Goal: Task Accomplishment & Management: Complete application form

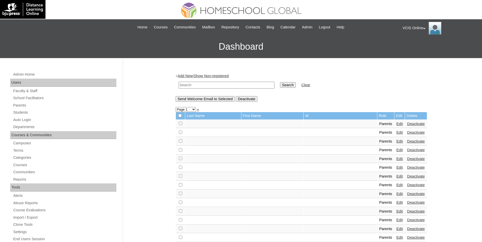
click at [219, 85] on input "text" at bounding box center [227, 85] width 96 height 7
paste input "VCIS023-10A-PA2025"
type input "VCIS023-10A-PA2025"
click at [277, 82] on td "Search" at bounding box center [287, 85] width 21 height 12
click at [280, 84] on input "Search" at bounding box center [288, 85] width 16 height 6
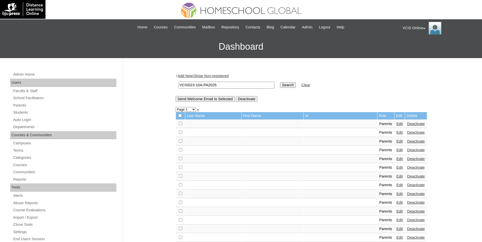
click at [280, 85] on input "Search" at bounding box center [288, 85] width 16 height 6
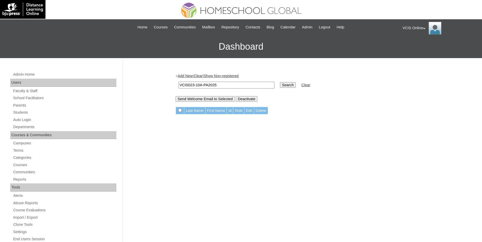
click at [187, 75] on link "Add New" at bounding box center [185, 76] width 15 height 4
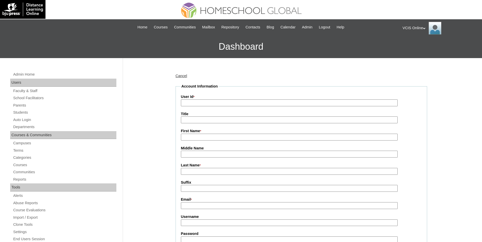
click at [183, 75] on link "Cancel" at bounding box center [181, 76] width 12 height 4
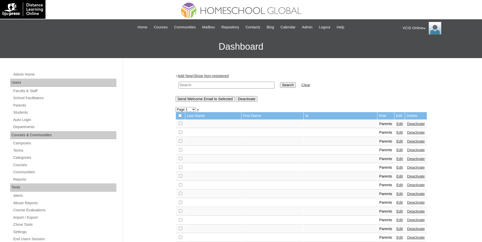
click at [202, 87] on input "text" at bounding box center [227, 85] width 96 height 7
paste input "VCIS023-10A-PA2025"
type input "VCIS023-10A-PA2025"
click at [280, 86] on input "Search" at bounding box center [288, 85] width 16 height 6
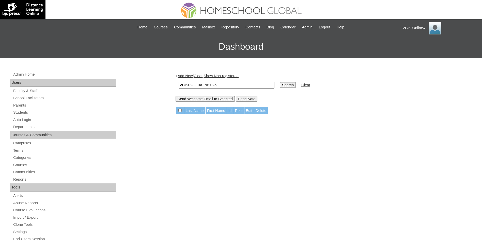
click at [184, 75] on link "Add New" at bounding box center [185, 76] width 15 height 4
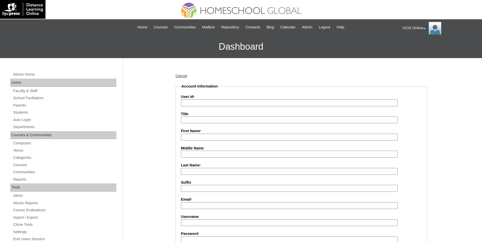
click at [198, 102] on input "User Id *" at bounding box center [289, 103] width 217 height 7
paste input "VCIS023-10A-PA2025"
type input "VCIS023-10A-PA2025"
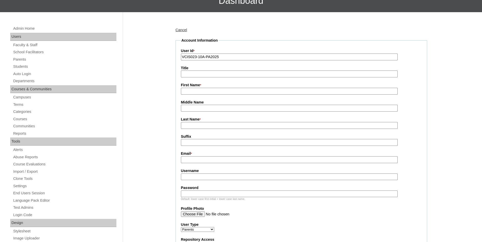
scroll to position [178, 0]
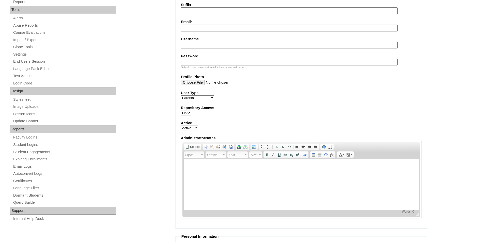
click at [197, 47] on input "Username" at bounding box center [289, 45] width 217 height 7
paste input "cdeluna2025"
type input "cdeluna2025"
drag, startPoint x: 212, startPoint y: 59, endPoint x: 213, endPoint y: 62, distance: 3.1
click at [212, 59] on label "Password" at bounding box center [301, 56] width 241 height 5
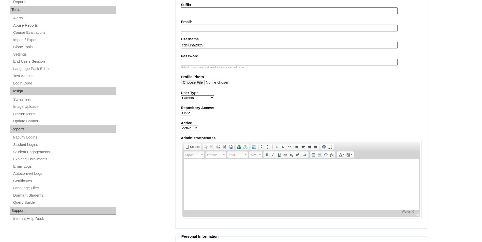
click at [212, 59] on input "Password" at bounding box center [289, 62] width 217 height 7
click at [213, 62] on input "Password" at bounding box center [289, 62] width 217 height 7
paste input "JAnSrH"
type input "JAnSrH"
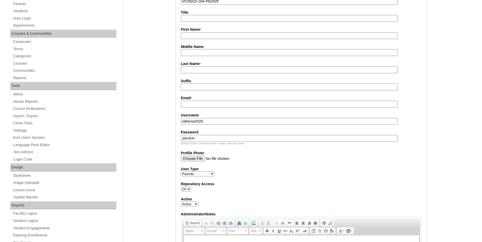
click at [196, 37] on input "First Name *" at bounding box center [289, 35] width 217 height 7
paste input "Charmaine Dela Luna"
drag, startPoint x: 224, startPoint y: 37, endPoint x: 200, endPoint y: 37, distance: 23.9
click at [200, 37] on input "Charmaine Dela Luna" at bounding box center [289, 35] width 217 height 7
type input "Charmaine"
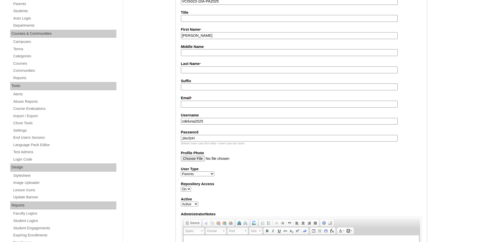
drag, startPoint x: 197, startPoint y: 70, endPoint x: 195, endPoint y: 69, distance: 2.7
click at [197, 70] on input "Last Name *" at bounding box center [289, 70] width 217 height 7
paste input "Dela Luna"
type input "Dela Luna"
click at [198, 54] on input "Middle Name" at bounding box center [289, 52] width 217 height 7
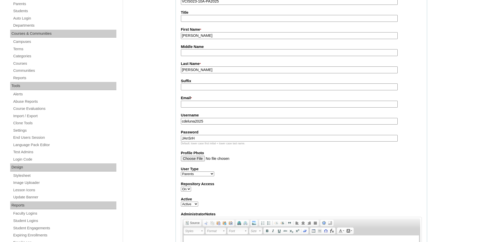
click at [187, 107] on input "Email *" at bounding box center [289, 104] width 217 height 7
paste input "crdelaluna@gmail.com"
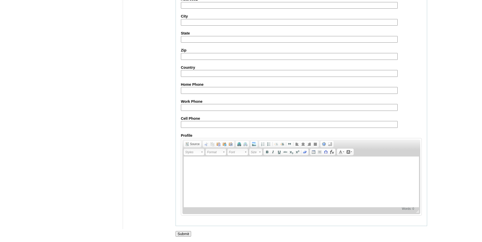
scroll to position [444, 0]
type input "crdelaluna@gmail.com"
click at [184, 233] on input "Submit" at bounding box center [183, 234] width 16 height 6
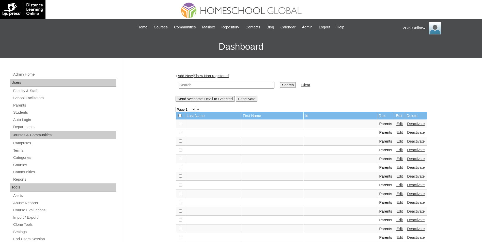
paste input "VCIS0013-8C-PA2025"
click at [216, 85] on input "text" at bounding box center [227, 85] width 96 height 7
type input "VCIS0013-8C-PA2025"
drag, startPoint x: 274, startPoint y: 89, endPoint x: 271, endPoint y: 87, distance: 3.2
click at [277, 89] on td "Search" at bounding box center [287, 85] width 21 height 12
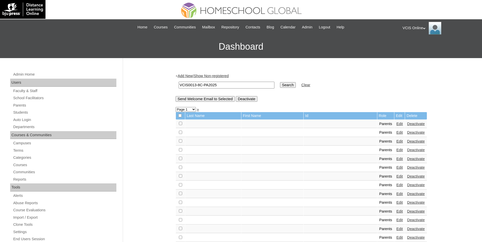
click at [186, 75] on link "Add New" at bounding box center [185, 76] width 15 height 4
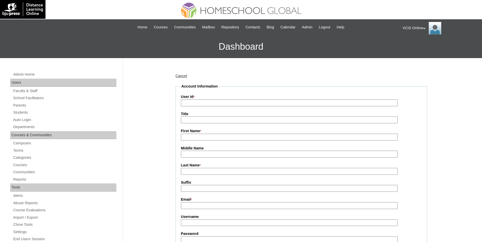
click at [183, 76] on link "Cancel" at bounding box center [181, 76] width 12 height 4
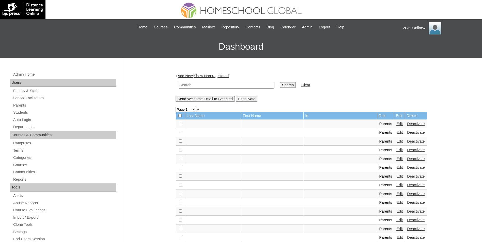
drag, startPoint x: 200, startPoint y: 85, endPoint x: 213, endPoint y: 84, distance: 12.7
click at [200, 85] on input "text" at bounding box center [227, 85] width 96 height 7
paste input "VCIS0013-8C-PA2025"
type input "VCIS0013-8C-PA2025"
click at [280, 85] on input "Search" at bounding box center [288, 85] width 16 height 6
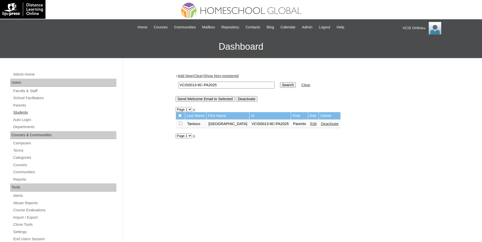
click at [22, 109] on link "Students" at bounding box center [65, 112] width 104 height 6
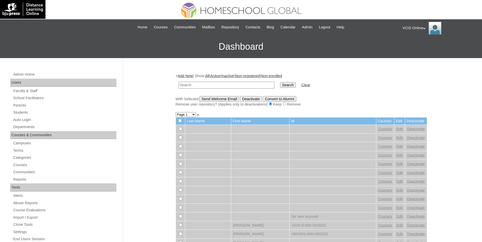
paste input "VCIS017-10A-SA2025"
click at [223, 86] on input "text" at bounding box center [227, 85] width 96 height 7
type input "VCIS017-10A-SA2025"
click at [280, 84] on input "Search" at bounding box center [288, 85] width 16 height 6
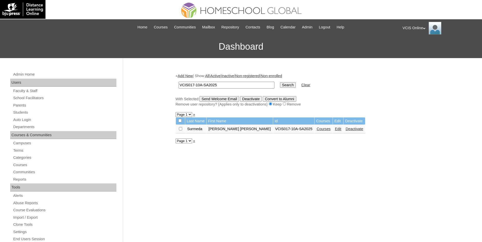
click at [244, 86] on input "VCIS017-10A-SA2025" at bounding box center [227, 85] width 96 height 7
paste input "8"
type input "VCIS018-10A-SA2025"
click at [280, 85] on input "Search" at bounding box center [288, 85] width 16 height 6
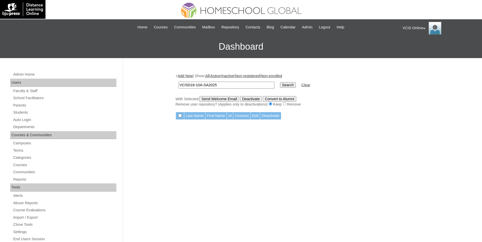
drag, startPoint x: 187, startPoint y: 75, endPoint x: 172, endPoint y: 87, distance: 19.1
click at [187, 75] on link "Add New" at bounding box center [185, 76] width 15 height 4
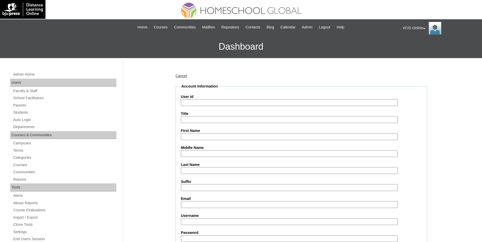
click at [205, 103] on input "User Id" at bounding box center [289, 102] width 217 height 7
paste input "VCIS018-10A-SA2025"
type input "VCIS018-10A-SA2025"
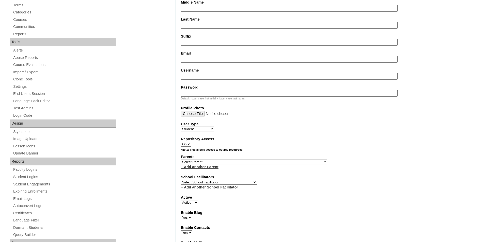
scroll to position [152, 0]
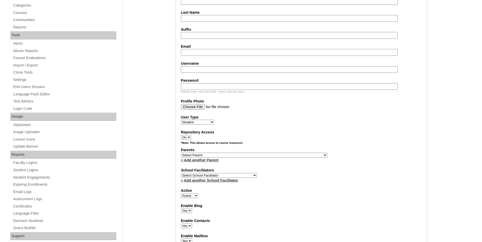
click at [196, 68] on input "Username" at bounding box center [289, 69] width 217 height 7
paste input "xianne.cauilan2025"
type input "xianne.cauilan2025"
paste input "HjKFgB"
click at [202, 87] on input "HjKFgB" at bounding box center [289, 86] width 217 height 7
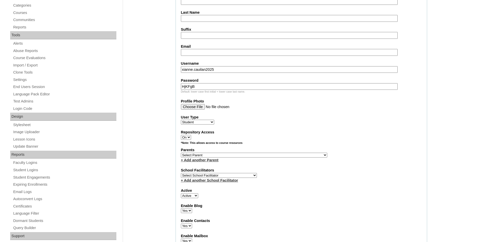
type input "HjKFgB"
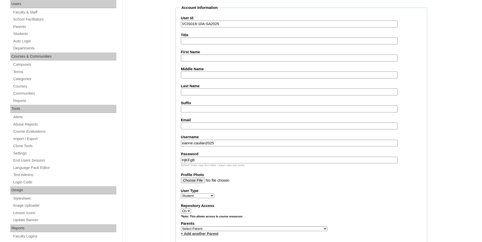
scroll to position [76, 0]
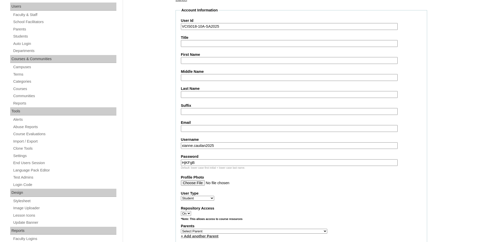
click at [192, 130] on input "Email" at bounding box center [289, 128] width 217 height 7
paste input "xicauilan.student@vcis.edu.ph"
type input "xicauilan.student@vcis.edu.ph"
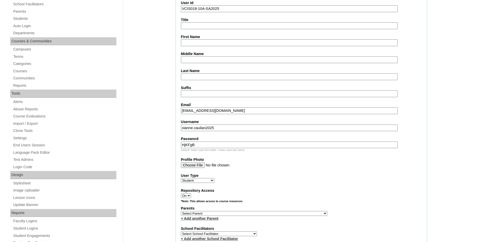
scroll to position [152, 0]
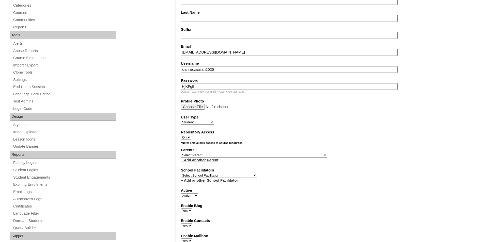
click at [198, 155] on select "Select Parent , , , , , , , , , , , , , , , , , , , , , , , , , , , , , , , , ,…" at bounding box center [254, 155] width 146 height 5
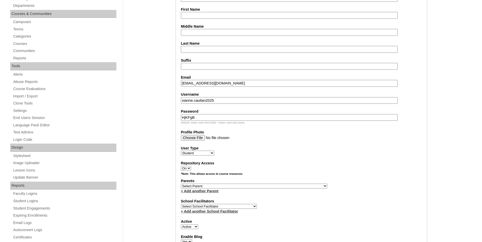
scroll to position [127, 0]
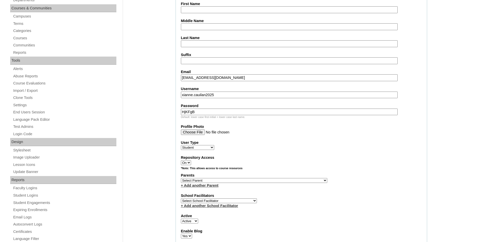
click at [201, 180] on select "Select Parent , , , , , , , , , , , , , , , , , , , , , , , , , , , , , , , , ,…" at bounding box center [254, 180] width 146 height 5
select select "36421"
click at [210, 181] on select "Select Parent , , , , , , , , , , , , , , , , , , , , , , , , , , , , , , , , ,…" at bounding box center [254, 180] width 146 height 5
click at [204, 199] on select "Select School Facilitator Norman Añain Ruffa Abadijas Mary Abella Gloryfe Abion…" at bounding box center [219, 201] width 76 height 5
select select "36432"
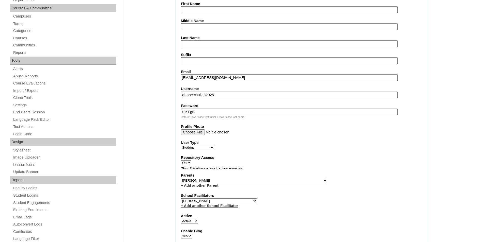
click at [181, 199] on select "Select School Facilitator Norman Añain Ruffa Abadijas Mary Abella Gloryfe Abion…" at bounding box center [219, 201] width 76 height 5
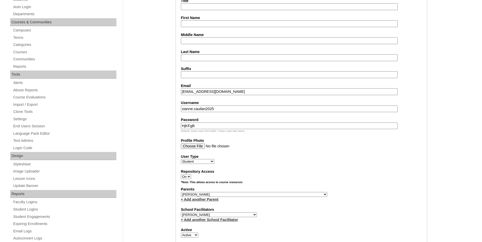
scroll to position [102, 0]
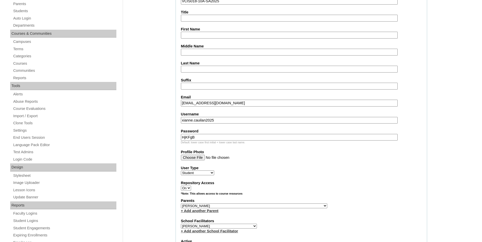
click at [199, 34] on input "First Name" at bounding box center [289, 35] width 217 height 7
paste input "Xianne Iris"
type input "Xianne Iris"
paste input "Cauilan"
click at [203, 70] on input "Last Name" at bounding box center [289, 69] width 217 height 7
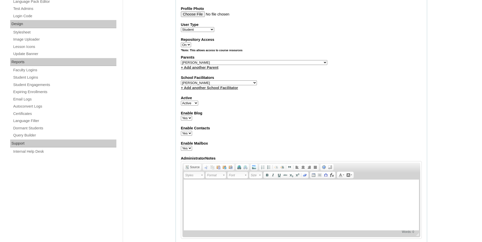
scroll to position [254, 0]
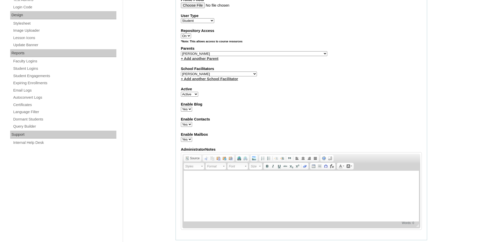
type input "Cauilan"
drag, startPoint x: 455, startPoint y: 115, endPoint x: 449, endPoint y: 115, distance: 5.8
click at [454, 115] on div "Admin Home Users Faculty & Staff School Facilitators Parents Students Auto Logi…" at bounding box center [241, 158] width 482 height 709
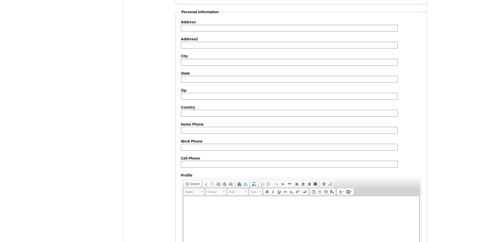
scroll to position [531, 0]
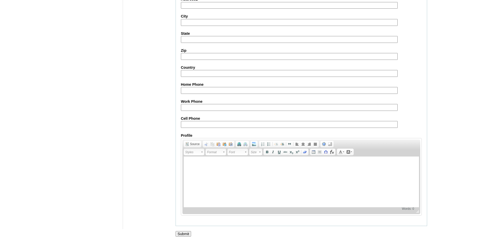
click at [184, 231] on input "Submit" at bounding box center [183, 234] width 16 height 6
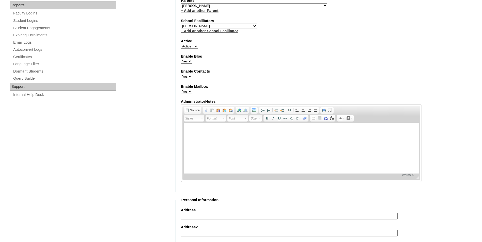
scroll to position [266, 0]
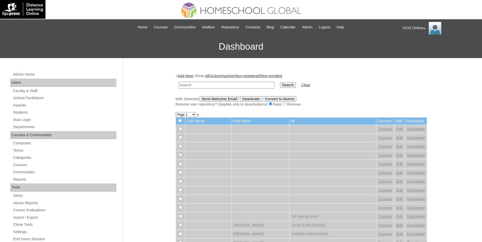
click at [197, 86] on input "text" at bounding box center [227, 85] width 96 height 7
paste input "VCIS022-10A-PA2025"
type input "VCIS022-10A-PA2025"
click at [280, 85] on input "Search" at bounding box center [288, 85] width 16 height 6
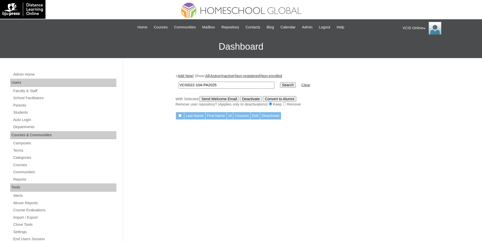
click at [224, 85] on input "VCIS022-10A-PA2025" at bounding box center [227, 85] width 96 height 7
paste input "18"
type input "VCIS018-10A-PA2025"
click at [280, 85] on input "Search" at bounding box center [288, 85] width 16 height 6
click at [280, 84] on input "Search" at bounding box center [288, 85] width 16 height 6
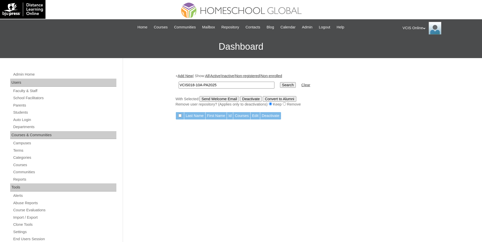
click at [280, 84] on input "Search" at bounding box center [288, 85] width 16 height 6
click at [20, 111] on link "Students" at bounding box center [65, 112] width 104 height 6
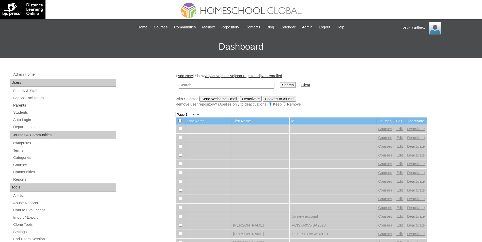
click at [20, 104] on link "Parents" at bounding box center [65, 105] width 104 height 6
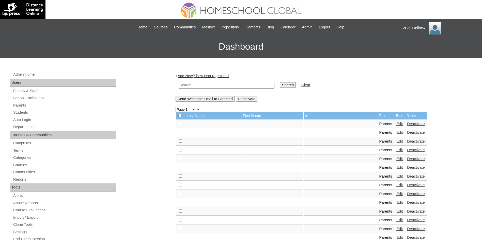
drag, startPoint x: 0, startPoint y: 0, endPoint x: 215, endPoint y: 86, distance: 231.2
click at [215, 86] on input "text" at bounding box center [227, 85] width 96 height 7
paste input "VCIS018-10A-PA2025"
type input "VCIS018-10A-PA2025"
click at [280, 86] on input "Search" at bounding box center [288, 85] width 16 height 6
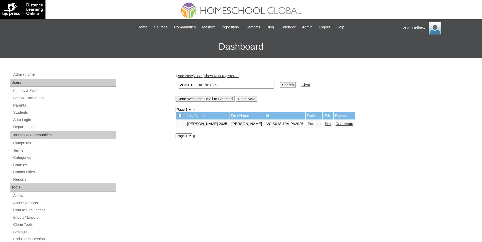
click at [325, 124] on link "Edit" at bounding box center [328, 124] width 6 height 4
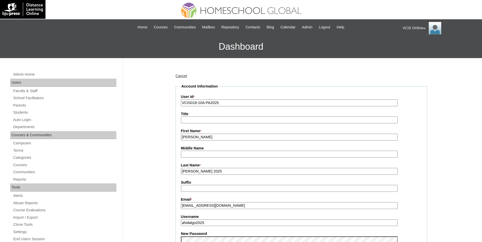
click at [180, 78] on link "Cancel" at bounding box center [181, 76] width 12 height 4
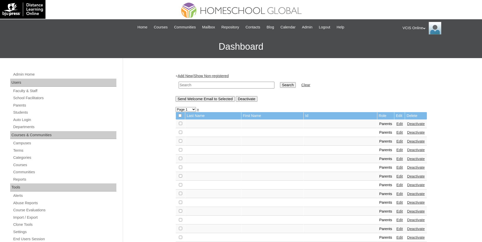
paste input "VCIS022-10A-PA2025"
click at [208, 84] on input "VCIS022-10A-PA2025" at bounding box center [227, 85] width 96 height 7
type input "VCIS022-10A-PA2025"
click at [280, 83] on input "Search" at bounding box center [288, 85] width 16 height 6
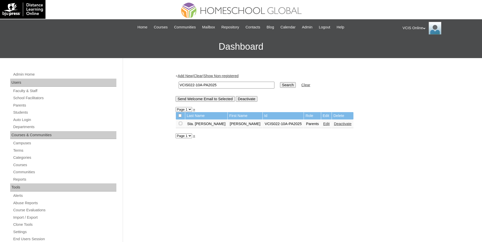
click at [323, 123] on link "Edit" at bounding box center [326, 124] width 6 height 4
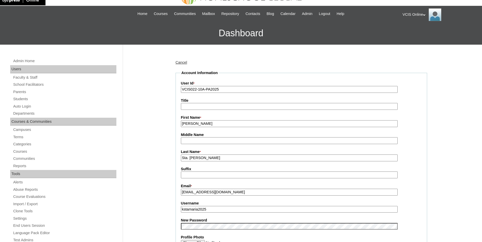
scroll to position [25, 0]
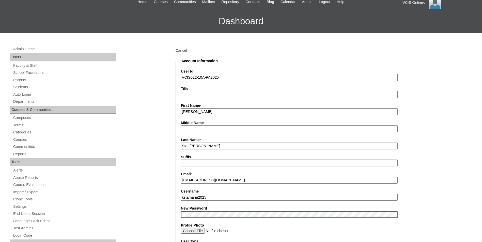
click at [206, 148] on input "Sta. [PERSON_NAME]" at bounding box center [289, 146] width 217 height 7
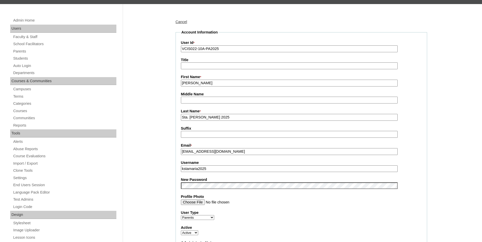
scroll to position [178, 0]
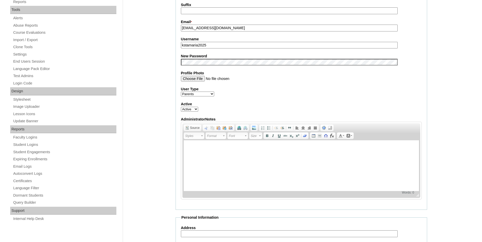
type input "Sta. [PERSON_NAME] 2025"
click at [421, 104] on label "Active" at bounding box center [301, 104] width 241 height 5
click at [198, 107] on select "Active Inactive" at bounding box center [189, 109] width 17 height 5
click at [462, 84] on div "Admin Home Users Faculty & Staff School Facilitators Parents Students Auto Logi…" at bounding box center [241, 181] width 482 height 602
click at [192, 109] on select "Active Inactive" at bounding box center [189, 109] width 17 height 5
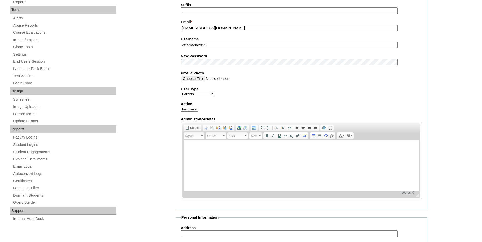
select select "1"
click at [181, 108] on select "Active Inactive" at bounding box center [189, 109] width 17 height 5
click at [453, 108] on div "Admin Home Users Faculty & Staff School Facilitators Parents Students Auto Logi…" at bounding box center [241, 181] width 482 height 602
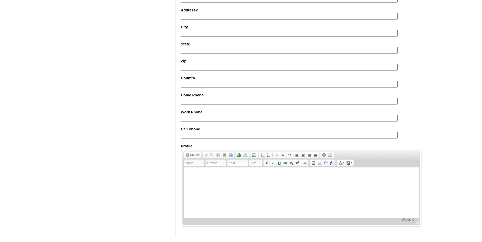
scroll to position [425, 0]
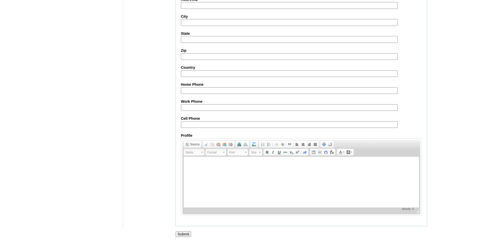
click at [187, 238] on div at bounding box center [241, 239] width 482 height 5
click at [185, 233] on input "Submit" at bounding box center [183, 235] width 16 height 6
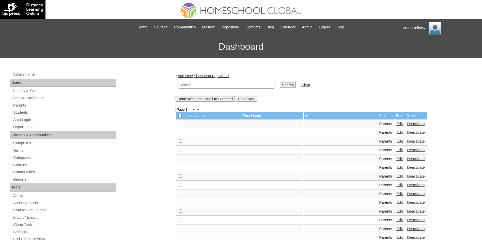
paste input "VCIS022-6A-PA2025"
drag, startPoint x: 198, startPoint y: 86, endPoint x: 237, endPoint y: 86, distance: 39.4
click at [198, 86] on input "text" at bounding box center [227, 85] width 96 height 7
type input "VCIS022-6A-PA2025"
click at [280, 84] on input "Search" at bounding box center [288, 85] width 16 height 6
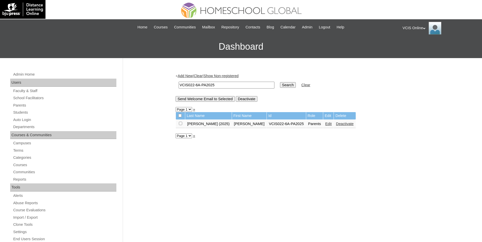
click at [222, 84] on input "VCIS022-6A-PA2025" at bounding box center [227, 85] width 96 height 7
paste input "3-10"
type input "VCIS023-10A-PA2025"
click at [280, 86] on input "Search" at bounding box center [288, 85] width 16 height 6
click at [315, 125] on link "Edit" at bounding box center [318, 124] width 6 height 4
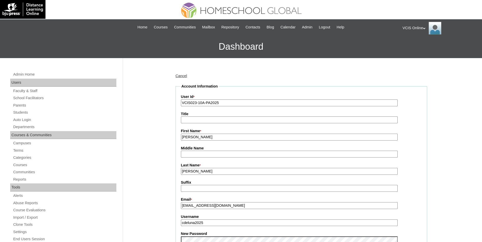
click at [205, 173] on input "[PERSON_NAME]" at bounding box center [289, 171] width 217 height 7
click at [200, 171] on input "Dela Luna 2025" at bounding box center [289, 171] width 217 height 7
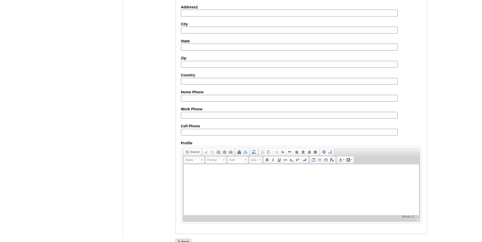
scroll to position [425, 0]
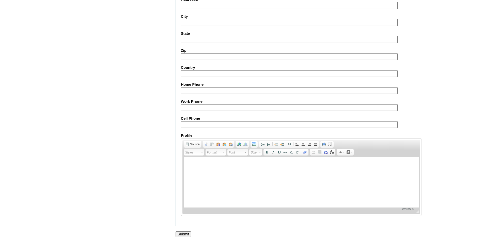
type input "Dela Luna 2025"
click at [186, 235] on input "Submit" at bounding box center [183, 235] width 16 height 6
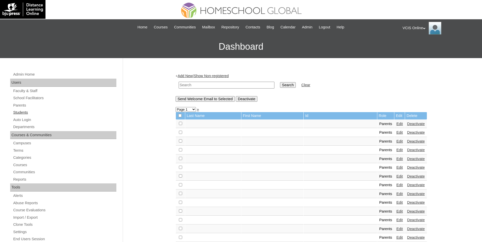
click at [15, 114] on link "Students" at bounding box center [65, 112] width 104 height 6
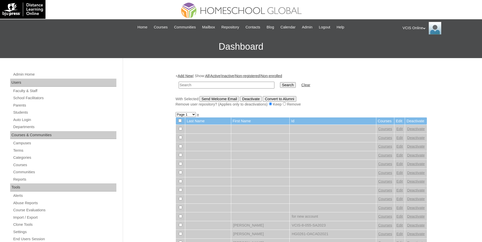
click at [245, 80] on td at bounding box center [226, 85] width 101 height 12
click at [247, 84] on input "text" at bounding box center [227, 85] width 96 height 7
paste input "VCIS019-10A-SA2025"
type input "VCIS019-10A-SA2025"
click at [280, 83] on input "Search" at bounding box center [288, 85] width 16 height 6
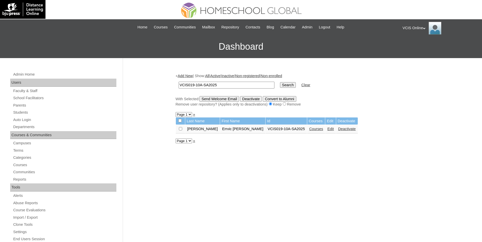
click at [226, 87] on input "VCIS019-10A-SA2025" at bounding box center [227, 85] width 96 height 7
paste input "VCIS020-10A-SA2025"
paste input "22"
type input "VCIS022-10A-SA2025"
click at [280, 83] on input "Search" at bounding box center [288, 85] width 16 height 6
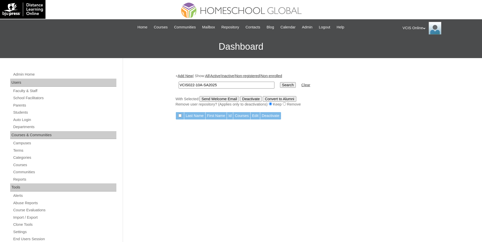
click at [187, 76] on link "Add New" at bounding box center [185, 76] width 15 height 4
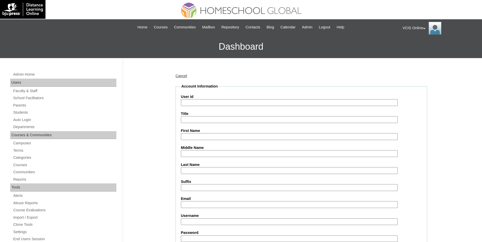
click at [204, 100] on input "User Id" at bounding box center [289, 102] width 217 height 7
paste input "VCIS022-10A-SA2025"
type input "VCIS022-10A-SA2025"
drag, startPoint x: 198, startPoint y: 137, endPoint x: 148, endPoint y: 163, distance: 57.0
click at [198, 137] on input "First Name" at bounding box center [289, 136] width 217 height 7
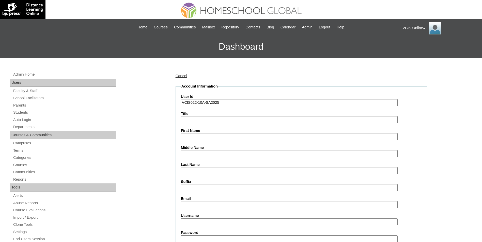
click at [215, 137] on input "First Name" at bounding box center [289, 136] width 217 height 7
paste input "Isabelle Kislap"
type input "Isabelle Kislap"
paste input "Diamante"
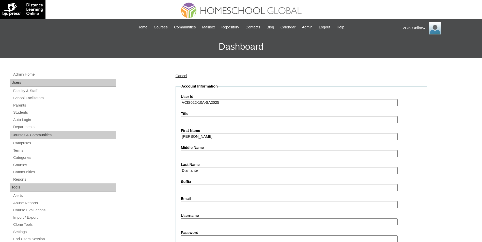
click at [201, 172] on input "Diamante" at bounding box center [289, 170] width 217 height 7
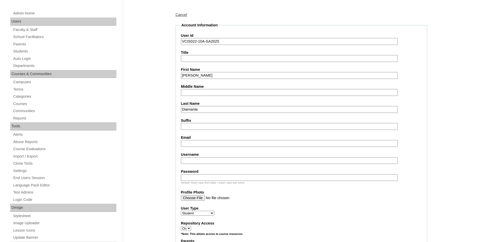
scroll to position [76, 0]
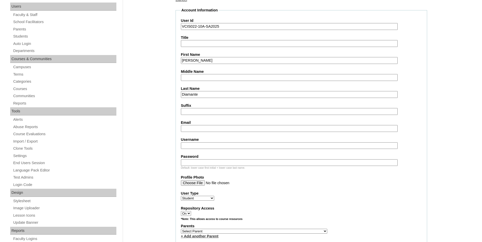
type input "Diamante"
click at [200, 131] on input "Email" at bounding box center [289, 128] width 217 height 7
paste input "ikdiamante.student@vcis.edu.ph"
click at [205, 129] on input "Email" at bounding box center [289, 128] width 217 height 7
type input "ikdiamante.student@vcis.edu.ph"
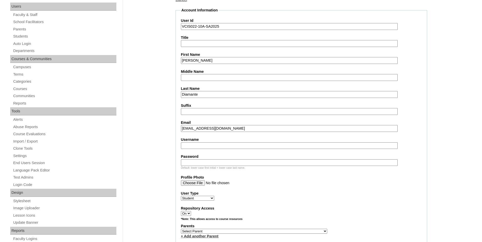
paste input "isabelle.diamante2025"
click at [195, 145] on input "isabelle.diamante2025" at bounding box center [289, 145] width 217 height 7
type input "isabelle.diamante2025"
paste input "KeLmZr"
click at [229, 161] on input "Password" at bounding box center [289, 162] width 217 height 7
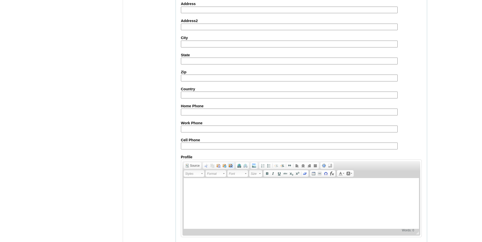
scroll to position [531, 0]
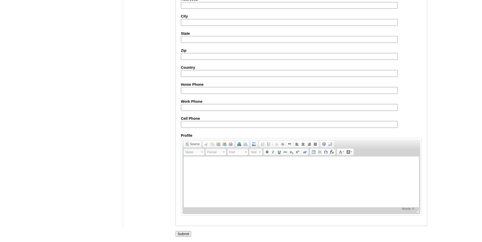
type input "KeLmZr"
click at [184, 233] on input "Submit" at bounding box center [183, 234] width 16 height 6
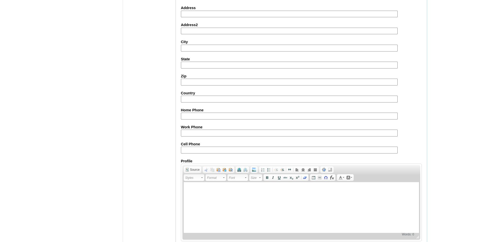
scroll to position [480, 0]
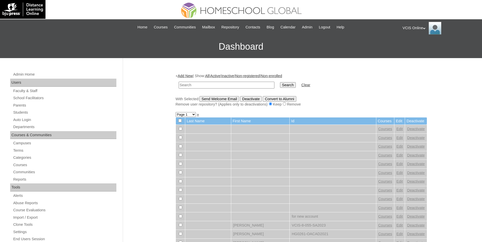
click at [255, 85] on input "text" at bounding box center [227, 85] width 96 height 7
paste input "VCIS022-10A-SA2025"
type input "VCIS022-10A-SA2025"
click at [277, 89] on td "Search" at bounding box center [287, 85] width 21 height 12
click at [280, 85] on input "Search" at bounding box center [288, 85] width 16 height 6
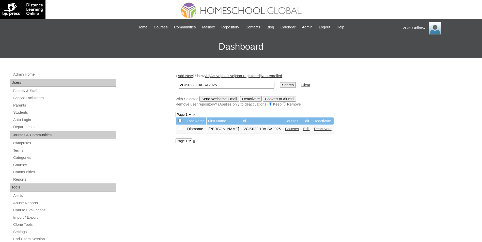
click at [303, 131] on link "Edit" at bounding box center [306, 129] width 6 height 4
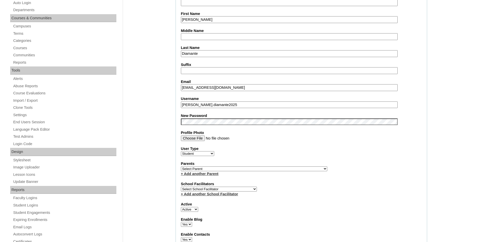
scroll to position [152, 0]
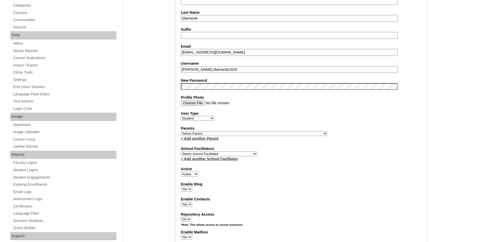
click at [214, 154] on select "Select School Facilitator [PERSON_NAME] [PERSON_NAME] Gloryfe [PERSON_NAME] [PE…" at bounding box center [219, 154] width 76 height 5
select select "36432"
click at [181, 152] on select "Select School Facilitator Norman Añain Ruffa Abadijas Mary Abella Gloryfe Abion…" at bounding box center [219, 154] width 76 height 5
click at [206, 133] on select "Select Parent , , , , , , , , , , , , , , , , , , , , , , , , , , , , , , , , ,…" at bounding box center [254, 133] width 146 height 5
select select "43135"
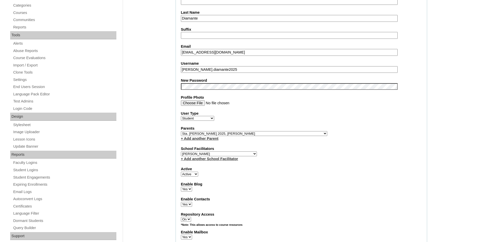
click at [181, 131] on select "Select Parent , , , , , , , , , , , , , , , , , , , , , , , , , , , , , , , , ,…" at bounding box center [254, 133] width 146 height 5
click at [400, 143] on fieldset "Account Information User Id VCIS022-10A-SA2025 Title First Name Isabelle Kislap…" at bounding box center [300, 134] width 251 height 407
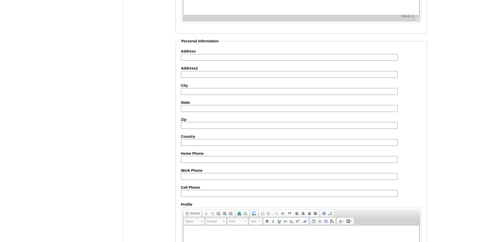
scroll to position [527, 0]
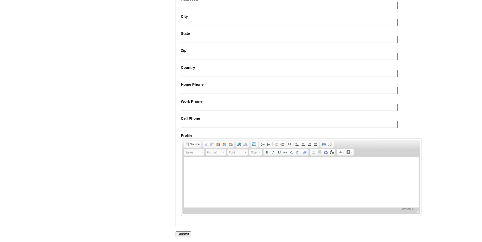
click at [182, 234] on input "Submit" at bounding box center [183, 235] width 16 height 6
click at [181, 237] on input "Submit" at bounding box center [183, 235] width 16 height 6
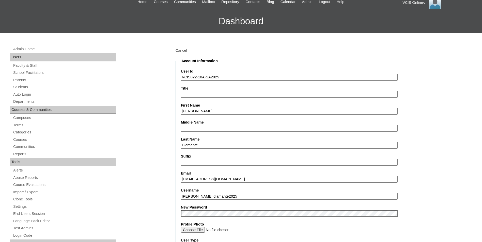
scroll to position [0, 0]
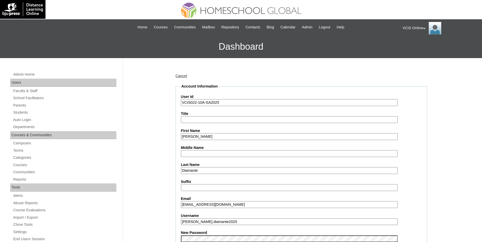
drag, startPoint x: 222, startPoint y: 104, endPoint x: 177, endPoint y: 101, distance: 44.6
click at [24, 113] on link "Students" at bounding box center [65, 112] width 104 height 6
click at [204, 105] on input "VCIS022-10A-SA2025" at bounding box center [289, 102] width 217 height 7
click at [22, 104] on link "Parents" at bounding box center [65, 105] width 104 height 6
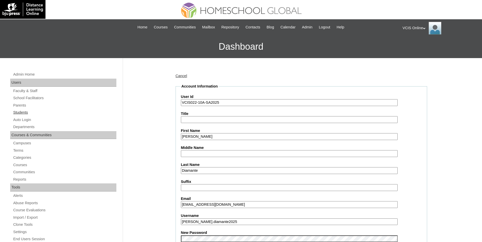
click at [25, 114] on link "Students" at bounding box center [65, 112] width 104 height 6
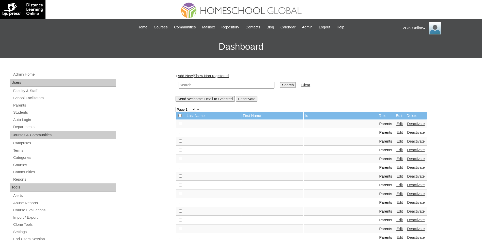
click at [195, 88] on input "text" at bounding box center [227, 85] width 96 height 7
paste input "VCIS012-10A-SA2025"
type input "VCIS012-10A-SA2025"
click at [280, 84] on input "Search" at bounding box center [288, 85] width 16 height 6
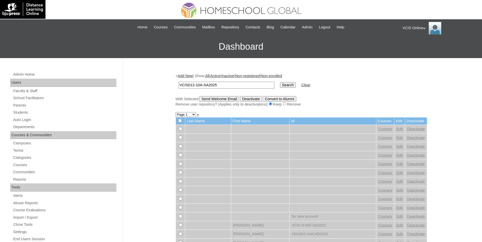
type input "VCIS012-10A-SA2025"
click at [280, 82] on input "Search" at bounding box center [288, 85] width 16 height 6
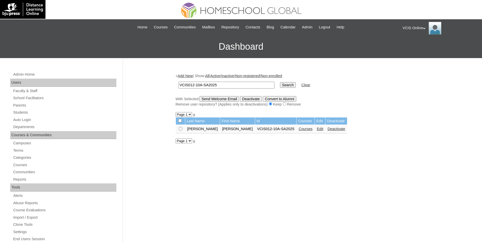
click at [298, 129] on link "Courses" at bounding box center [305, 129] width 14 height 4
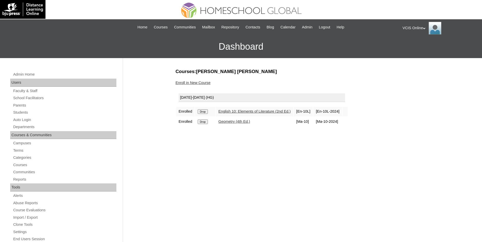
click at [187, 82] on link "Enroll in New Course" at bounding box center [192, 83] width 35 height 4
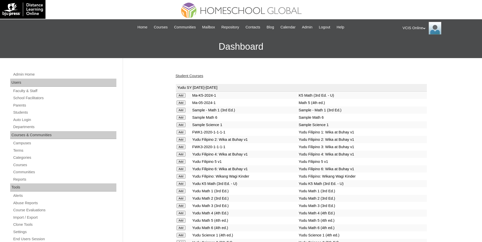
scroll to position [1198, 0]
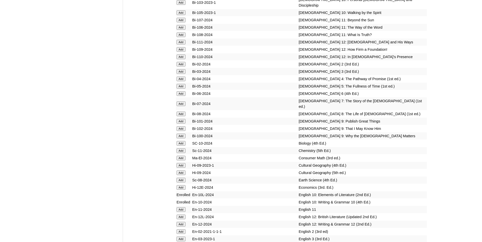
scroll to position [1743, 0]
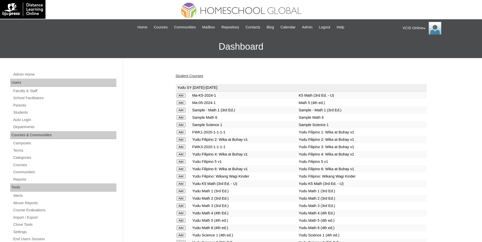
scroll to position [1308, 0]
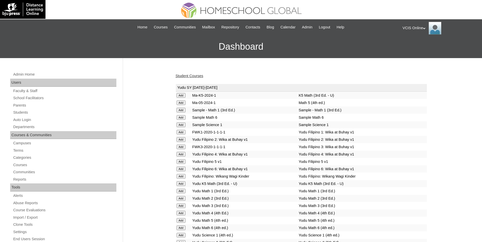
scroll to position [925, 0]
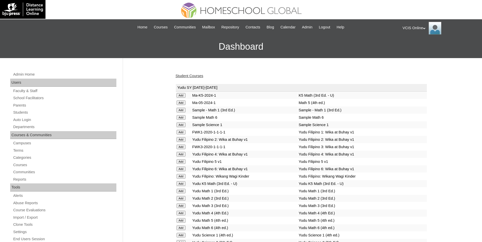
scroll to position [999, 0]
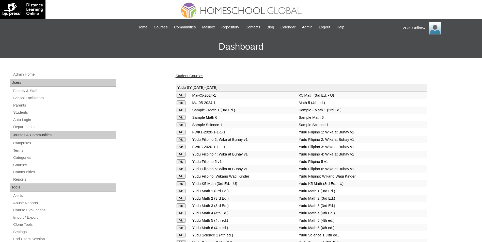
click at [189, 74] on link "Student Courses" at bounding box center [189, 76] width 28 height 4
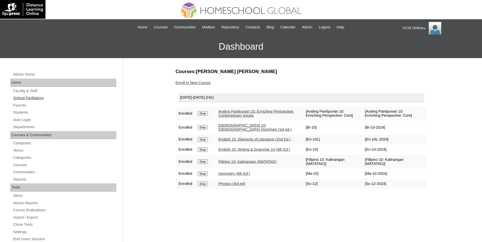
drag, startPoint x: 21, startPoint y: 114, endPoint x: 95, endPoint y: 98, distance: 76.1
click at [21, 114] on link "Students" at bounding box center [65, 112] width 104 height 6
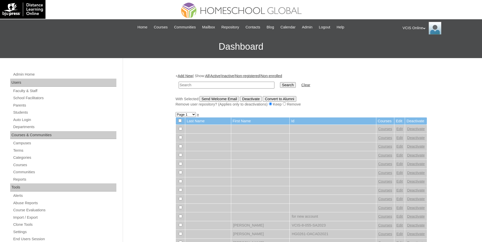
click at [202, 85] on input "text" at bounding box center [227, 85] width 96 height 7
type input "VCIS013-10A-SA2025"
click at [280, 84] on input "Search" at bounding box center [288, 85] width 16 height 6
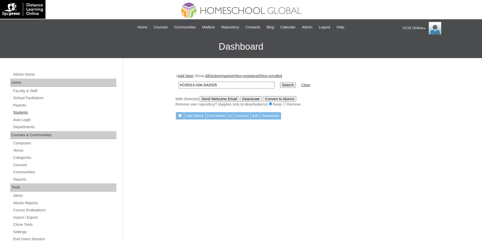
click at [19, 113] on link "Students" at bounding box center [65, 112] width 104 height 6
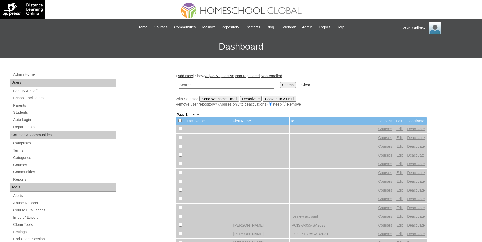
click at [205, 86] on input "text" at bounding box center [227, 85] width 96 height 7
type input "VCIS013-10A-SA2025"
click at [280, 85] on input "Search" at bounding box center [288, 85] width 16 height 6
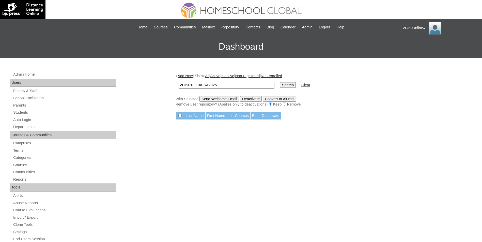
click at [243, 92] on div "+ Add New | Show: All | Active | Inactive | Non-registered | Non-enrolled VCIS0…" at bounding box center [300, 90] width 251 height 34
paste input "VCIS014-10A-SA2025"
paste input "text"
type input "VCIS014-10A-SA2025"
click at [280, 85] on input "Search" at bounding box center [288, 85] width 16 height 6
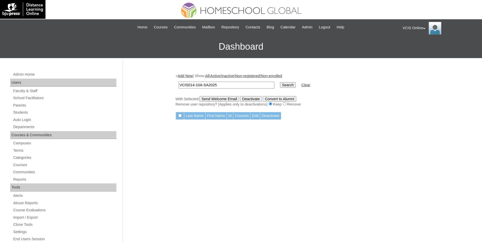
click at [280, 85] on input "Search" at bounding box center [288, 85] width 16 height 6
click at [228, 88] on input "VCIS014-10A-SA2025" at bounding box center [227, 85] width 96 height 7
type input "VCIS014-10A-SA2025VCIS014-10A-SA2025"
click at [280, 87] on input "Search" at bounding box center [288, 85] width 16 height 6
drag, startPoint x: 269, startPoint y: 87, endPoint x: 291, endPoint y: 85, distance: 21.7
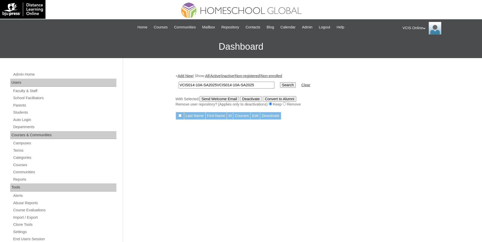
click at [299, 88] on td "Clear" at bounding box center [306, 85] width 14 height 12
click at [301, 83] on link "Clear" at bounding box center [305, 85] width 9 height 4
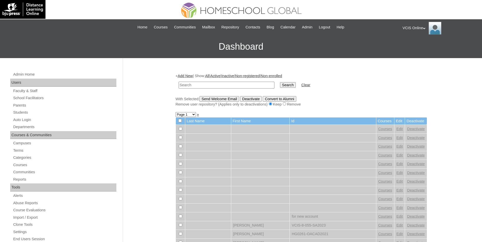
click at [250, 85] on input "text" at bounding box center [227, 85] width 96 height 7
type input "VCIS014-10A-SA2025"
click at [280, 85] on input "Search" at bounding box center [288, 85] width 16 height 6
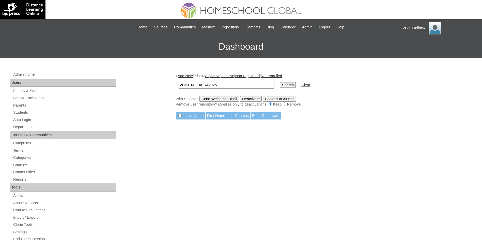
click at [189, 73] on div "+ Add New | Show: All | Active | Inactive | Non-registered | Non-enrolled VCIS0…" at bounding box center [300, 90] width 251 height 34
click at [189, 77] on link "Add New" at bounding box center [185, 76] width 15 height 4
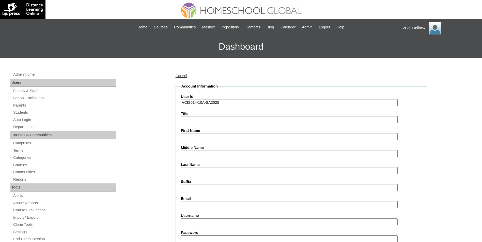
type input "VCIS014-10A-SA2025"
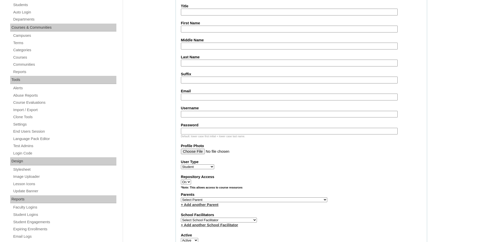
scroll to position [127, 0]
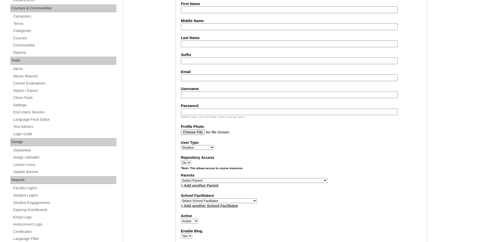
click at [200, 92] on input "Username" at bounding box center [289, 95] width 217 height 7
paste input "kate.chua2025"
type input "kate.chua2025"
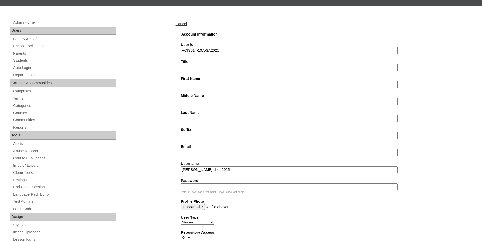
scroll to position [51, 0]
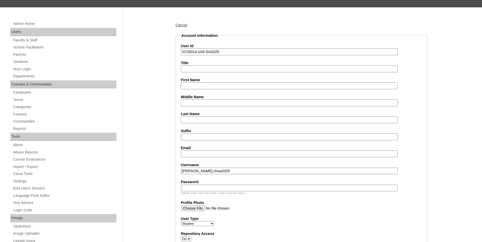
click at [202, 71] on input "Title" at bounding box center [289, 69] width 217 height 7
click at [210, 88] on input "First Name" at bounding box center [289, 86] width 217 height 7
paste input "Brianna Shery Garduque Susa"
drag, startPoint x: 234, startPoint y: 85, endPoint x: 222, endPoint y: 85, distance: 11.9
click at [222, 85] on input "Brianna Shery Garduque Susa" at bounding box center [289, 86] width 217 height 7
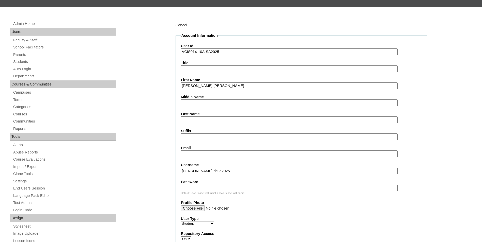
type input "Brianna Shery Garduque"
click at [206, 113] on label "Last Name" at bounding box center [301, 113] width 241 height 5
click at [206, 117] on input "Last Name" at bounding box center [289, 120] width 217 height 7
paste input "Susa"
type input "Susa"
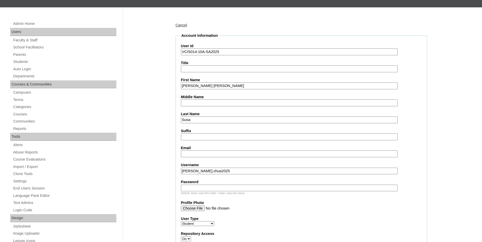
drag, startPoint x: 218, startPoint y: 86, endPoint x: 206, endPoint y: 85, distance: 12.4
click at [206, 85] on input "Brianna Shery Garduque" at bounding box center [289, 86] width 217 height 7
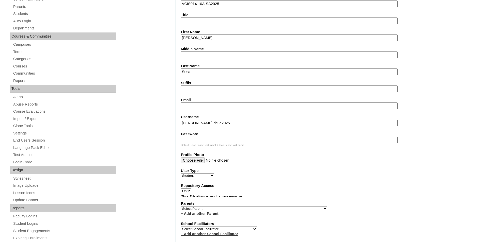
scroll to position [102, 0]
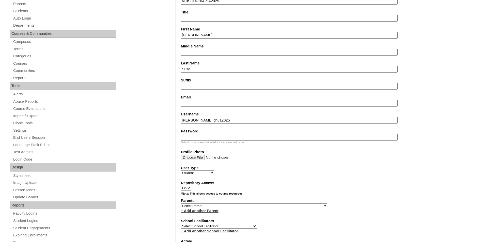
type input "Brianna Shery"
click at [191, 108] on fieldset "Account Information User Id VCIS014-10A-SA2025 Title First Name Brianna Shery M…" at bounding box center [300, 187] width 251 height 411
click at [191, 104] on input "Email" at bounding box center [289, 103] width 217 height 7
paste input "bssusa.student@vcis.edu.ph"
click at [218, 103] on input "Email" at bounding box center [289, 103] width 217 height 7
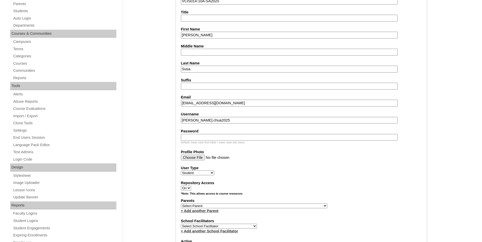
type input "bssusa.student@vcis.edu.ph"
click at [208, 122] on input "kate.chua2025" at bounding box center [289, 120] width 217 height 7
paste input "brianna.sus"
type input "brianna.susa2025"
paste input "vFqtyC"
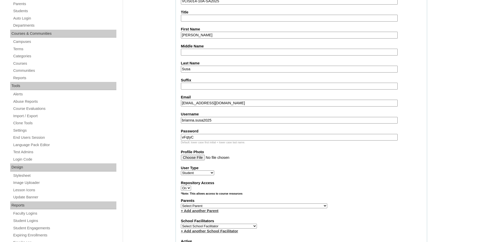
click at [204, 136] on input "vFqtyC" at bounding box center [289, 137] width 217 height 7
type input "vFqtyC"
click at [196, 173] on select "Faculty Staff Student Parents School Facilitators" at bounding box center [197, 173] width 33 height 5
click at [256, 170] on label "User Type" at bounding box center [301, 168] width 241 height 5
click at [214, 171] on select "Faculty Staff Student Parents School Facilitators" at bounding box center [197, 173] width 33 height 5
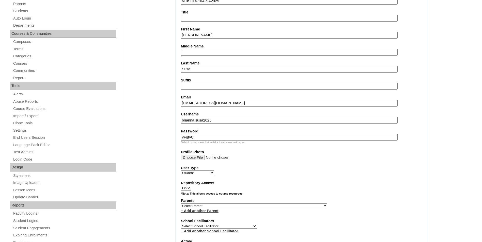
click at [211, 205] on select "Select Parent , , , , , , , , , , , , , , , , , , , , , , , , , , , , , , , , ,…" at bounding box center [254, 206] width 146 height 5
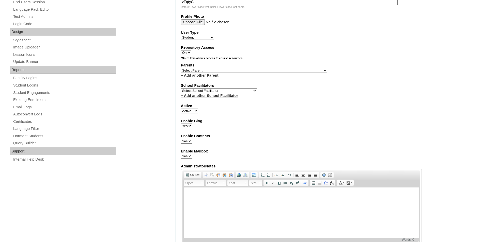
scroll to position [178, 0]
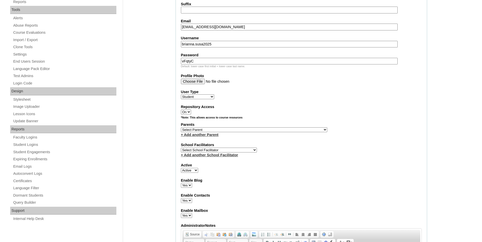
click at [199, 131] on select "Select Parent , , , , , , , , , , , , , , , , , , , , , , , , , , , , , , , , ,…" at bounding box center [254, 129] width 146 height 5
click at [181, 127] on select "Select Parent , , , , , , , , , , , , , , , , , , , , , , , , , , , , , , , , ,…" at bounding box center [254, 129] width 146 height 5
select select "39895"
click at [208, 150] on select "Select School Facilitator Norman Añain Ruffa Abadijas Mary Abella Gloryfe Abion…" at bounding box center [219, 150] width 76 height 5
select select "36432"
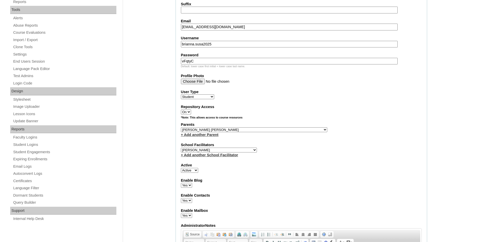
click at [181, 148] on select "Select School Facilitator Norman Añain Ruffa Abadijas Mary Abella Gloryfe Abion…" at bounding box center [219, 150] width 76 height 5
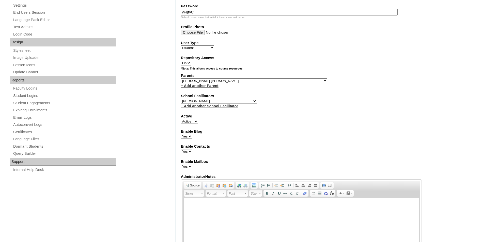
scroll to position [229, 0]
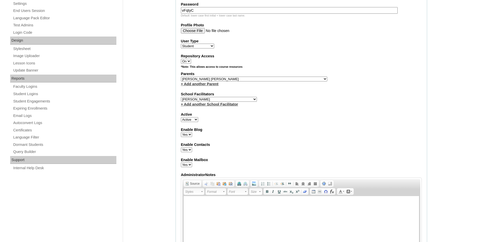
click at [459, 109] on div "Admin Home Users Faculty & Staff School Facilitators Parents Students Auto Logi…" at bounding box center [241, 184] width 482 height 709
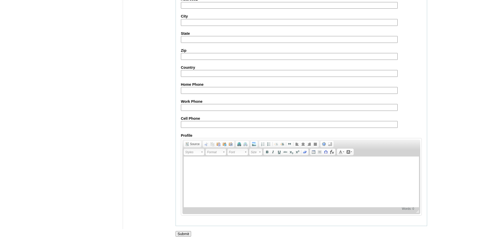
click at [185, 234] on input "Submit" at bounding box center [183, 234] width 16 height 6
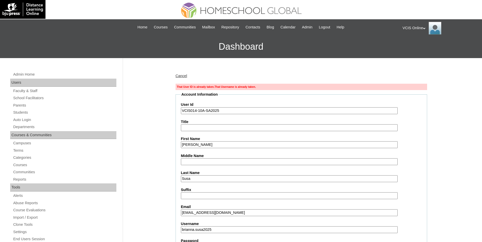
drag, startPoint x: 231, startPoint y: 111, endPoint x: 180, endPoint y: 112, distance: 50.5
click at [26, 112] on link "Students" at bounding box center [65, 112] width 104 height 6
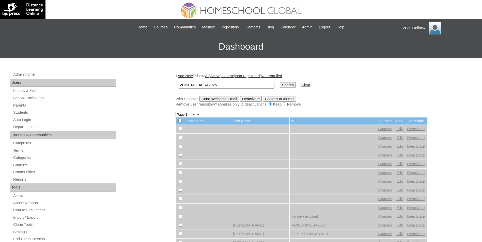
type input "VCIS014-10A-SA2025"
click at [280, 84] on input "Search" at bounding box center [288, 85] width 16 height 6
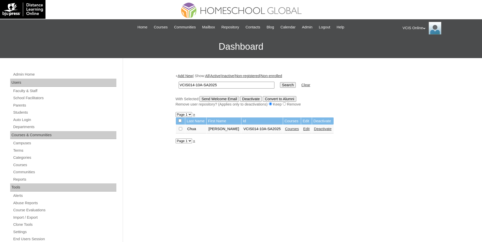
click at [285, 130] on link "Courses" at bounding box center [292, 129] width 14 height 4
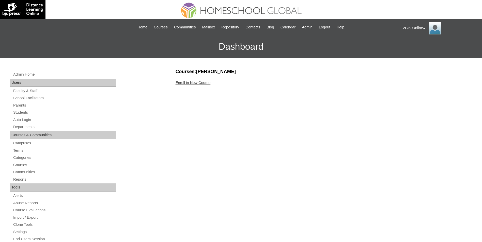
click at [193, 84] on link "Enroll in New Course" at bounding box center [192, 83] width 35 height 4
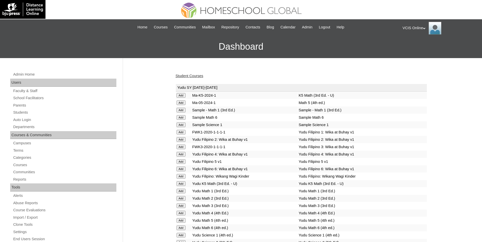
scroll to position [1448, 0]
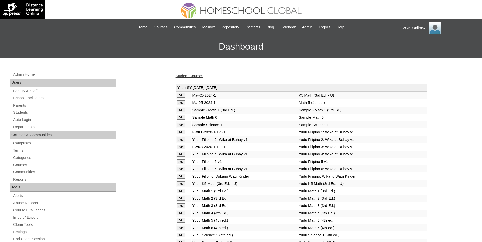
scroll to position [1198, 0]
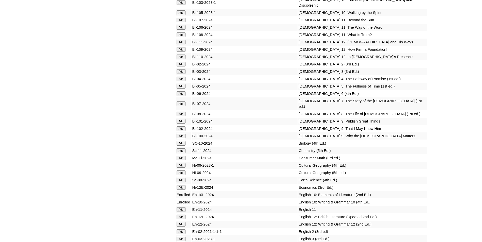
scroll to position [1743, 0]
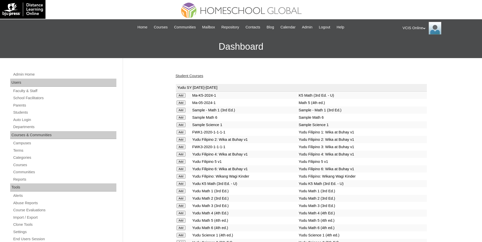
scroll to position [1308, 0]
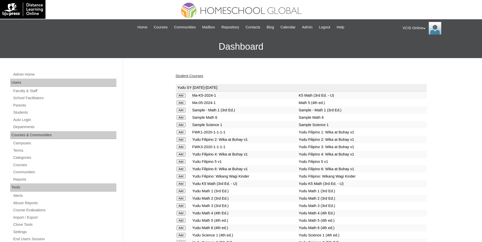
scroll to position [925, 0]
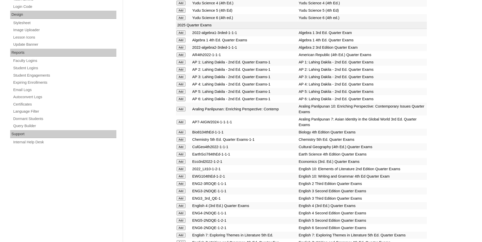
scroll to position [999, 0]
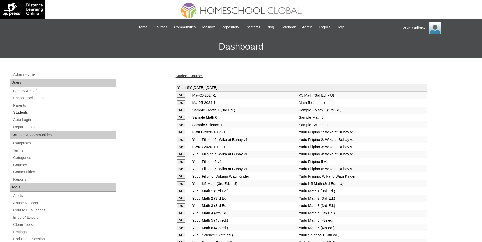
click at [23, 113] on link "Students" at bounding box center [65, 112] width 104 height 6
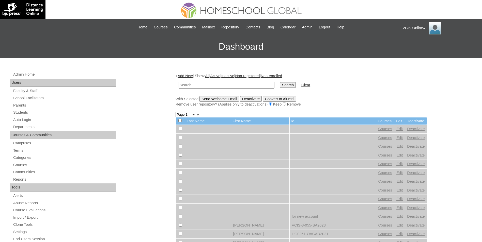
drag, startPoint x: 198, startPoint y: 86, endPoint x: 247, endPoint y: 86, distance: 49.0
click at [198, 86] on input "text" at bounding box center [227, 85] width 96 height 7
paste input "VCIS013-10A-SA2025"
type input "VCIS013-10A-SA2025"
click at [280, 83] on input "Search" at bounding box center [288, 85] width 16 height 6
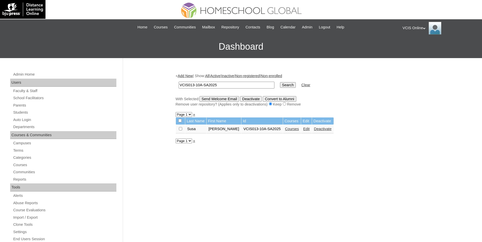
click at [218, 84] on input "VCIS013-10A-SA2025" at bounding box center [227, 85] width 96 height 7
paste input "04"
type input "VCIS004-10A-SA2025"
click at [280, 86] on input "Search" at bounding box center [288, 85] width 16 height 6
click at [290, 130] on link "Courses" at bounding box center [292, 129] width 14 height 4
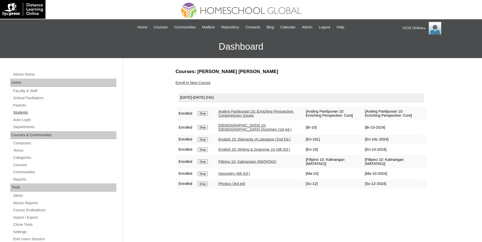
click at [25, 113] on link "Students" at bounding box center [65, 112] width 104 height 6
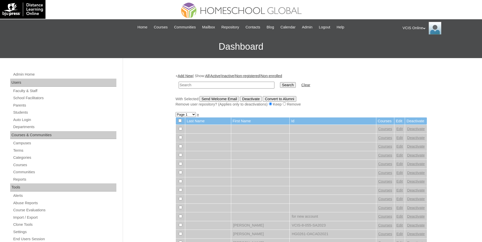
click at [208, 89] on td at bounding box center [226, 85] width 101 height 12
drag, startPoint x: 211, startPoint y: 86, endPoint x: 272, endPoint y: 84, distance: 61.5
click at [211, 86] on input "text" at bounding box center [227, 85] width 96 height 7
paste input "VCIS012-10A-SA2025"
type input "VCIS012-10A-SA2025"
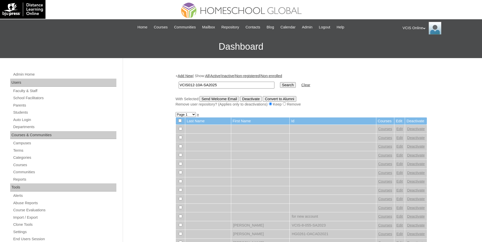
click at [280, 86] on input "Search" at bounding box center [288, 85] width 16 height 6
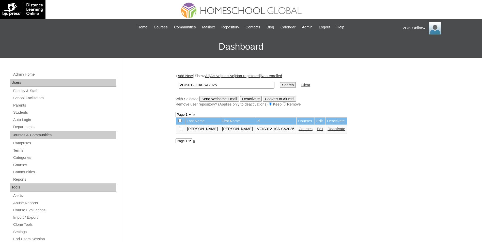
click at [298, 128] on link "Courses" at bounding box center [305, 129] width 14 height 4
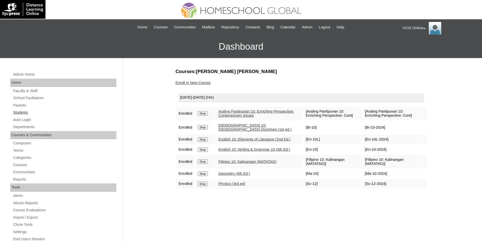
click at [18, 113] on link "Students" at bounding box center [65, 112] width 104 height 6
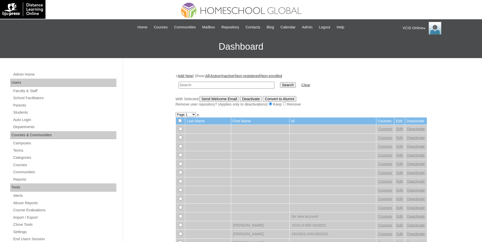
paste input "VCIS015-10A-SA2025"
drag, startPoint x: 242, startPoint y: 87, endPoint x: 272, endPoint y: 83, distance: 30.1
click at [242, 87] on input "VCIS015-10A-SA2025" at bounding box center [227, 85] width 96 height 7
type input "VCIS015-10A-SA2025"
click at [280, 85] on input "Search" at bounding box center [288, 85] width 16 height 6
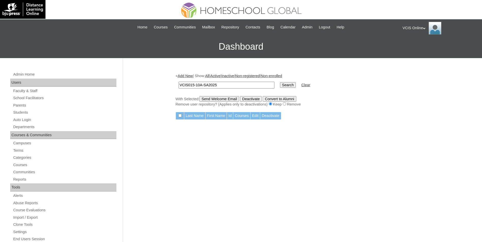
click at [182, 77] on link "Add New" at bounding box center [185, 76] width 15 height 4
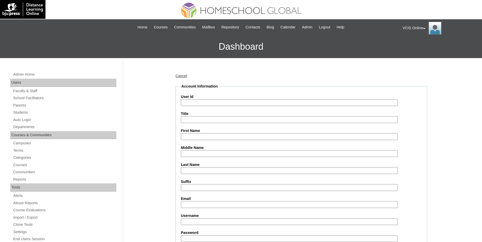
click at [210, 101] on input "User Id" at bounding box center [289, 102] width 217 height 7
paste input "VCIS015-10A-SA2025"
type input "VCIS015-10A-SA2025"
paste input "Adi Rafael Rivera Ruzgal"
drag, startPoint x: 192, startPoint y: 138, endPoint x: 194, endPoint y: 136, distance: 3.0
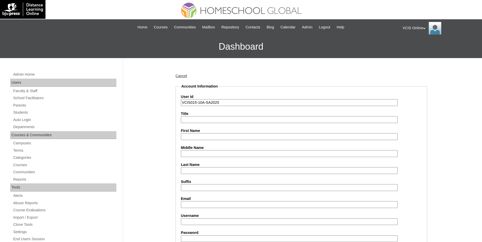
click at [192, 138] on input "First Name" at bounding box center [289, 136] width 217 height 7
drag, startPoint x: 232, startPoint y: 136, endPoint x: 211, endPoint y: 139, distance: 20.5
click at [211, 139] on input "Adi Rafael Rivera" at bounding box center [289, 136] width 217 height 7
type input "Adi Rafael Rivera"
drag, startPoint x: 195, startPoint y: 169, endPoint x: 184, endPoint y: 167, distance: 10.6
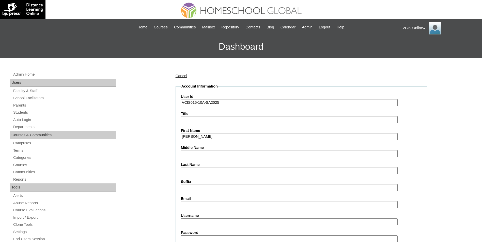
click at [195, 169] on input "Last Name" at bounding box center [289, 170] width 217 height 7
paste input "Ruzgal"
type input "Ruzgal"
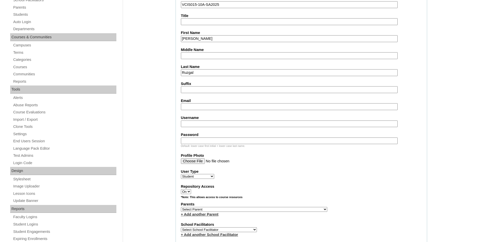
scroll to position [102, 0]
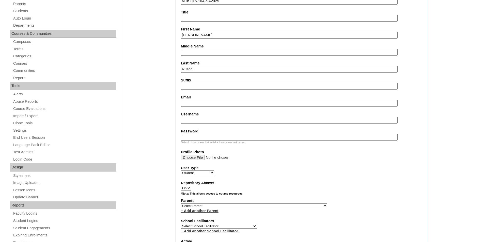
click at [215, 117] on input "Username" at bounding box center [289, 120] width 217 height 7
paste input "arruzgal.student@vcis.edu.ph"
type input "arruzgal.student@vcis.edu.ph"
click at [200, 102] on input "Email" at bounding box center [289, 103] width 217 height 7
paste input "arruzgal.student@vcis.edu.ph"
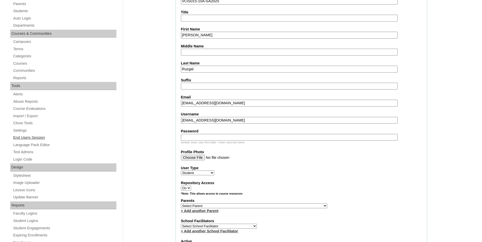
type input "arruzgal.student@vcis.edu.ph"
click at [239, 120] on input "arruzgal.student@vcis.edu.ph" at bounding box center [289, 120] width 217 height 7
paste input "di.ruzgal2025"
type input "adi.ruzgal2025"
paste input "SmLaFeRn"
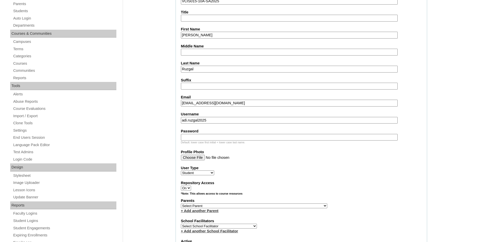
click at [189, 140] on input "Password" at bounding box center [289, 137] width 217 height 7
type input "SmLaFeRn"
click at [198, 205] on select "Select Parent , , , , , , , , , , , , , , , , , , , , , , , , , , , , , , , , ,…" at bounding box center [254, 206] width 146 height 5
click at [212, 208] on select "Select Parent , , , , , , , , , , , , , , , , , , , , , , , , , , , , , , , , ,…" at bounding box center [254, 206] width 146 height 5
select select "42889"
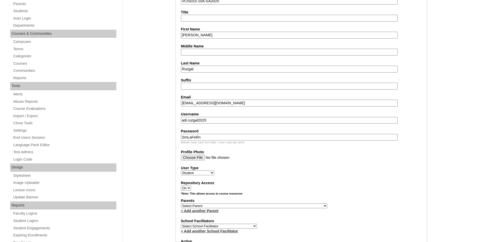
click at [181, 204] on select "Select Parent , , , , , , , , , , , , , , , , , , , , , , , , , , , , , , , , ,…" at bounding box center [254, 206] width 146 height 5
click at [223, 228] on select "Select School Facilitator Norman Añain Ruffa Abadijas Mary Abella Gloryfe Abion…" at bounding box center [219, 226] width 76 height 5
select select "36432"
click at [181, 224] on select "Select School Facilitator Norman Añain Ruffa Abadijas Mary Abella Gloryfe Abion…" at bounding box center [219, 226] width 76 height 5
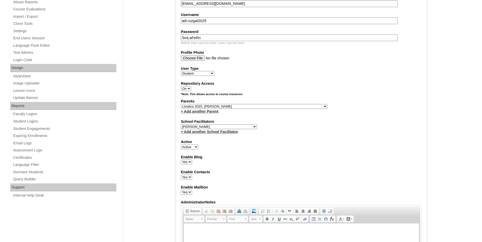
scroll to position [203, 0]
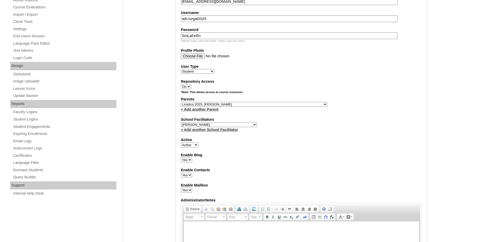
click at [448, 155] on div "Admin Home Users Faculty & Staff School Facilitators Parents Students Auto Logi…" at bounding box center [241, 209] width 482 height 709
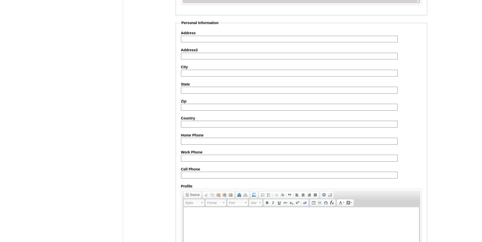
scroll to position [531, 0]
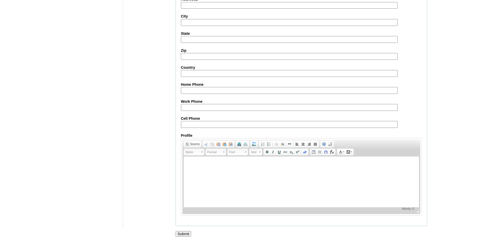
click at [184, 235] on input "Submit" at bounding box center [183, 234] width 16 height 6
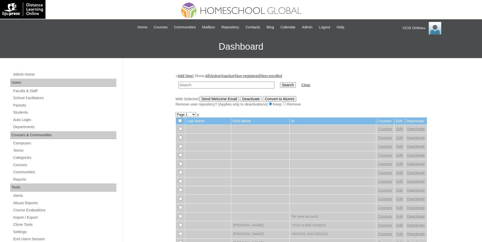
click at [201, 89] on td at bounding box center [226, 85] width 101 height 12
click at [200, 87] on input "text" at bounding box center [227, 85] width 96 height 7
paste input "VCIS015-10A-SA2025"
click at [238, 82] on input "text" at bounding box center [227, 85] width 96 height 7
type input "VCIS015-10A-SA2025"
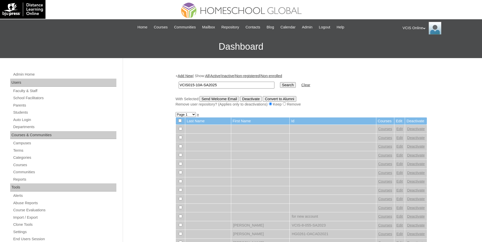
click at [280, 84] on input "Search" at bounding box center [288, 85] width 16 height 6
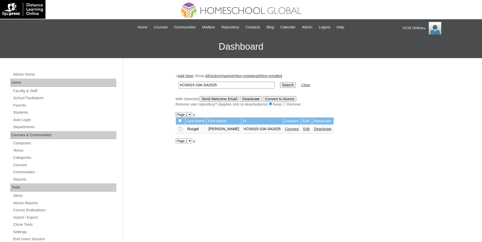
click at [288, 131] on link "Courses" at bounding box center [292, 129] width 14 height 4
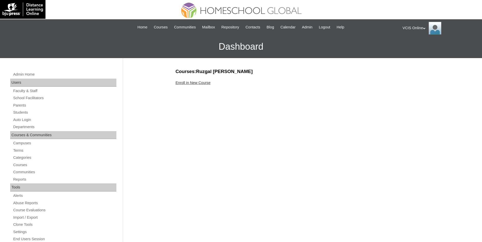
click at [196, 83] on link "Enroll in New Course" at bounding box center [192, 83] width 35 height 4
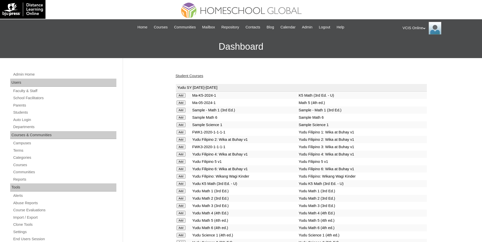
scroll to position [1198, 0]
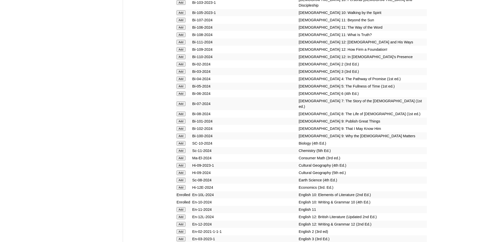
scroll to position [1743, 0]
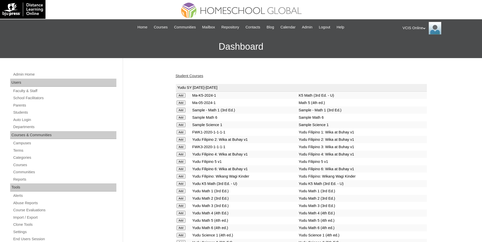
scroll to position [925, 0]
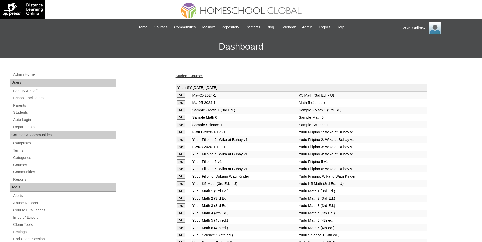
click at [191, 76] on link "Student Courses" at bounding box center [189, 76] width 28 height 4
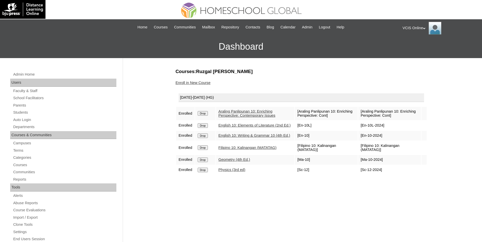
click at [189, 83] on link "Enroll in New Course" at bounding box center [192, 83] width 35 height 4
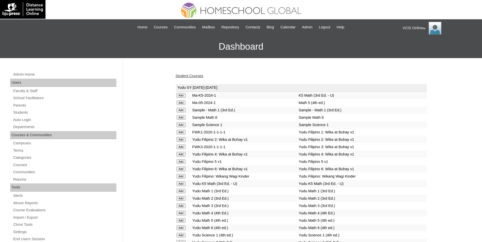
scroll to position [992, 0]
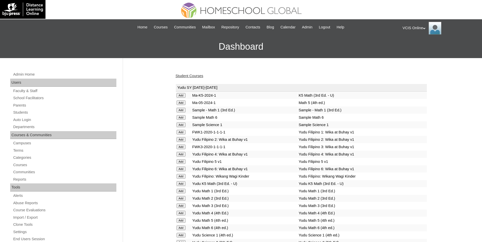
click at [196, 76] on link "Student Courses" at bounding box center [189, 76] width 28 height 4
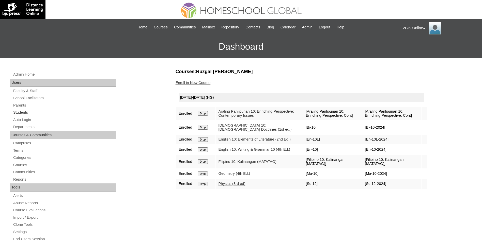
click at [15, 113] on link "Students" at bounding box center [65, 112] width 104 height 6
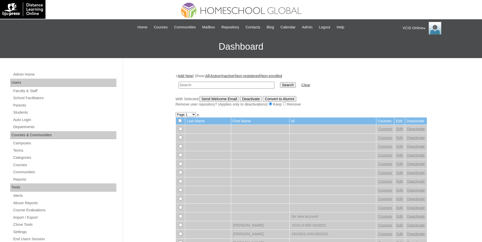
paste input "VCIS016-10A-SA2025"
drag, startPoint x: 213, startPoint y: 84, endPoint x: 275, endPoint y: 72, distance: 63.0
click at [213, 84] on input "text" at bounding box center [227, 85] width 96 height 7
type input "VCIS016-10A-SA2025"
click at [280, 86] on input "Search" at bounding box center [288, 85] width 16 height 6
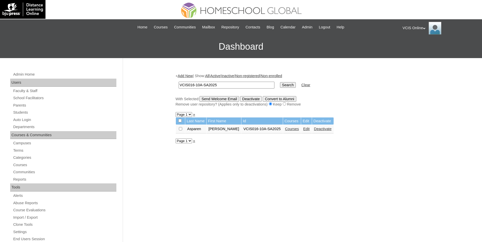
click at [285, 129] on link "Courses" at bounding box center [292, 129] width 14 height 4
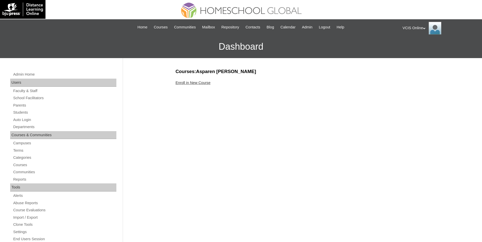
click at [192, 81] on link "Enroll in New Course" at bounding box center [192, 83] width 35 height 4
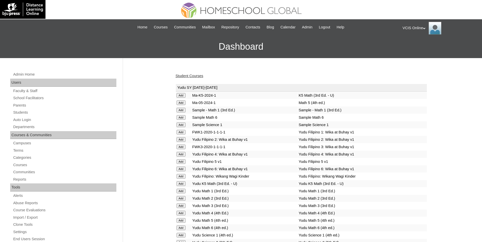
scroll to position [1448, 0]
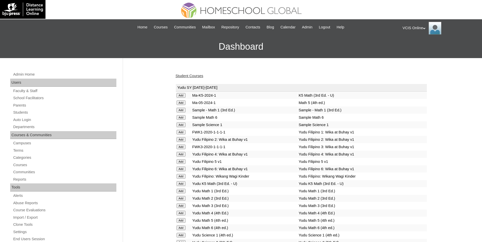
scroll to position [1198, 0]
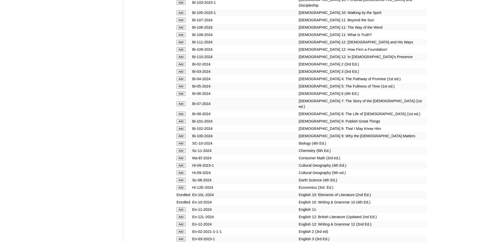
scroll to position [1743, 0]
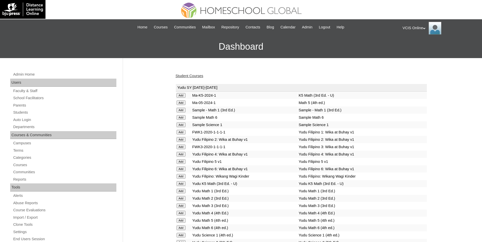
scroll to position [1308, 0]
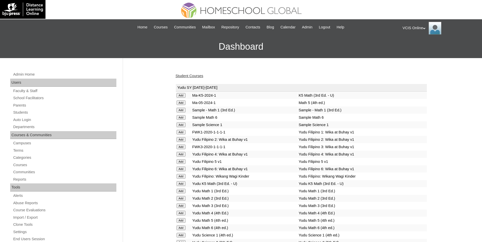
scroll to position [925, 0]
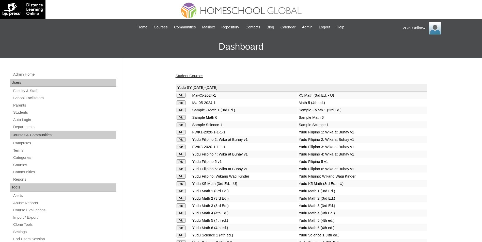
scroll to position [999, 0]
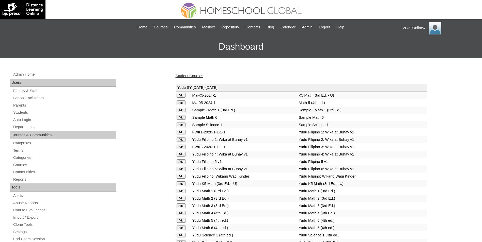
click at [192, 76] on link "Student Courses" at bounding box center [189, 76] width 28 height 4
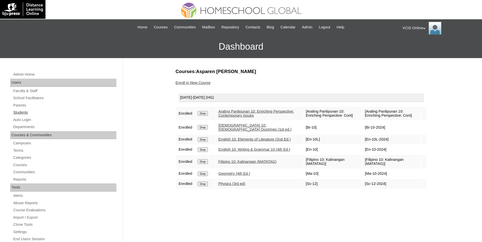
click at [18, 111] on link "Students" at bounding box center [65, 112] width 104 height 6
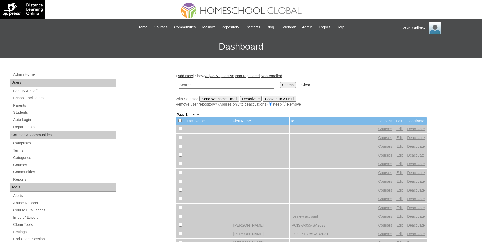
paste input "VCIS017-10A-SA2025"
click at [194, 87] on input "text" at bounding box center [227, 85] width 96 height 7
type input "VCIS017-10A-SA2025"
click at [280, 84] on input "Search" at bounding box center [288, 85] width 16 height 6
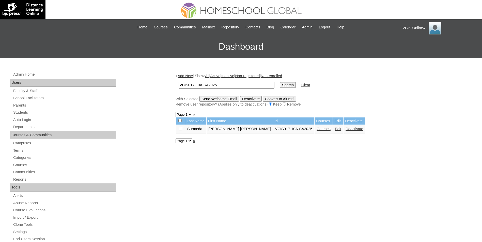
click at [316, 129] on link "Courses" at bounding box center [323, 129] width 14 height 4
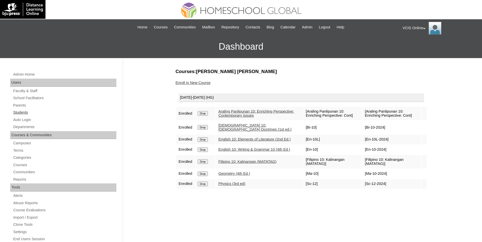
click at [26, 113] on link "Students" at bounding box center [65, 112] width 104 height 6
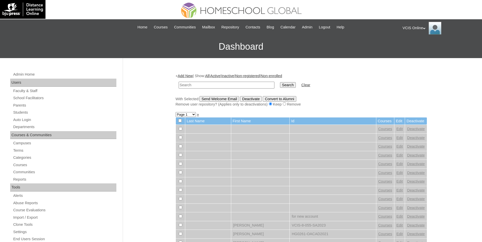
drag, startPoint x: 222, startPoint y: 86, endPoint x: 262, endPoint y: 85, distance: 39.9
click at [222, 86] on input "text" at bounding box center [227, 85] width 96 height 7
paste input "VCIS018-10A-SA2025"
type input "VCIS018-10A-SA2025"
click at [280, 86] on input "Search" at bounding box center [288, 85] width 16 height 6
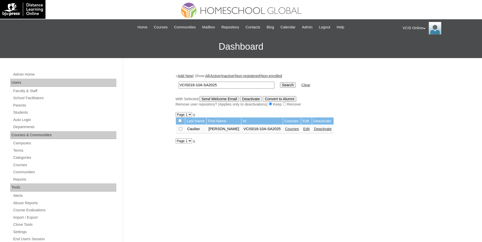
click at [285, 130] on link "Courses" at bounding box center [292, 129] width 14 height 4
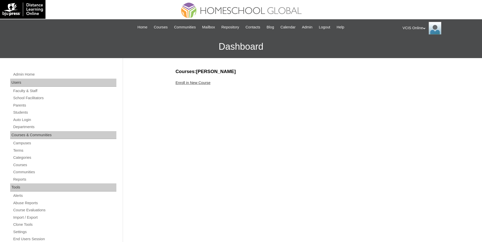
click at [194, 81] on link "Enroll in New Course" at bounding box center [192, 83] width 35 height 4
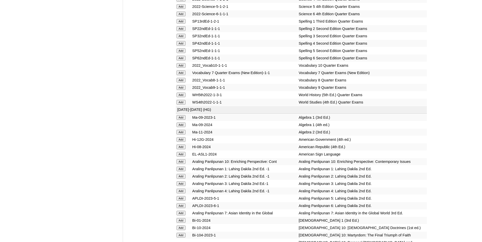
scroll to position [1448, 0]
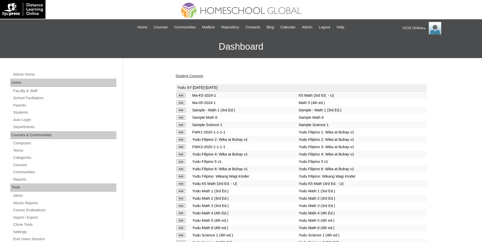
scroll to position [1198, 0]
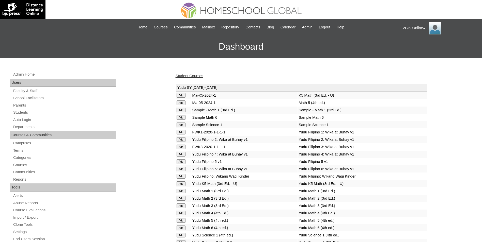
scroll to position [1308, 0]
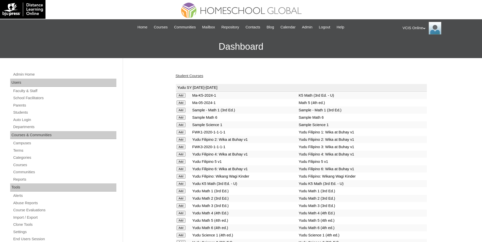
scroll to position [925, 0]
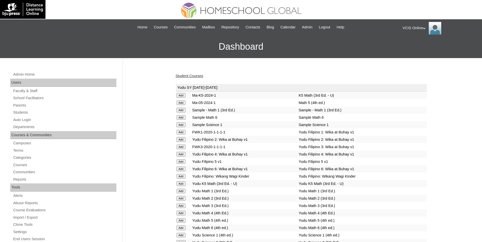
scroll to position [999, 0]
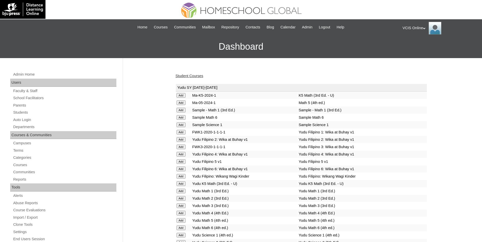
click at [191, 77] on link "Student Courses" at bounding box center [189, 76] width 28 height 4
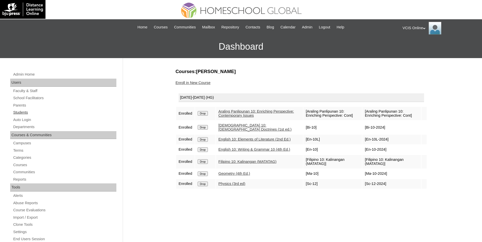
drag, startPoint x: 23, startPoint y: 114, endPoint x: 20, endPoint y: 114, distance: 3.1
click at [23, 114] on link "Students" at bounding box center [65, 112] width 104 height 6
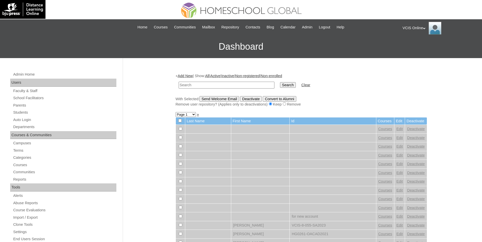
paste input "VCIS019-10A-SA2025"
click at [233, 88] on input "text" at bounding box center [227, 85] width 96 height 7
type input "VCIS019-10A-SA2025"
click at [280, 85] on input "Search" at bounding box center [288, 85] width 16 height 6
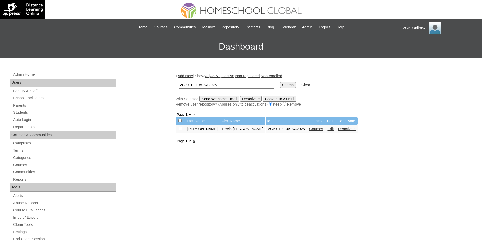
click at [309, 130] on link "Courses" at bounding box center [316, 129] width 14 height 4
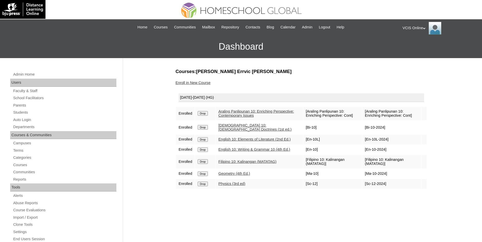
click at [195, 84] on link "Enroll in New Course" at bounding box center [192, 83] width 35 height 4
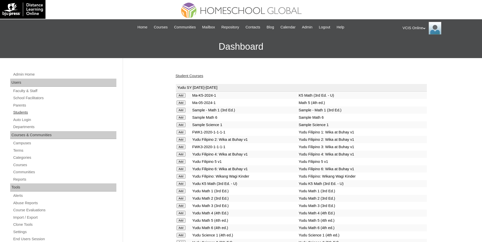
click at [21, 114] on link "Students" at bounding box center [65, 112] width 104 height 6
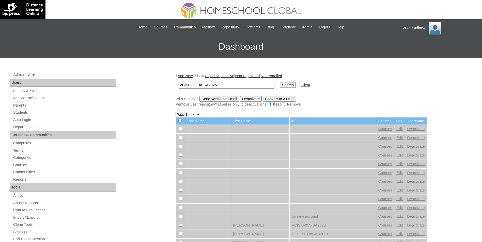
type input "VCIS022-10A-SA2025"
click at [280, 87] on input "Search" at bounding box center [288, 85] width 16 height 6
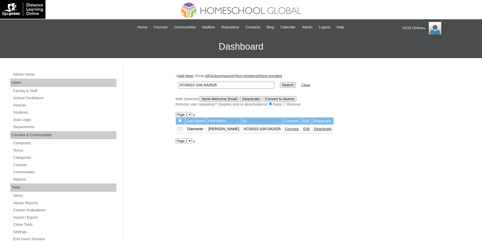
click at [285, 130] on link "Courses" at bounding box center [292, 129] width 14 height 4
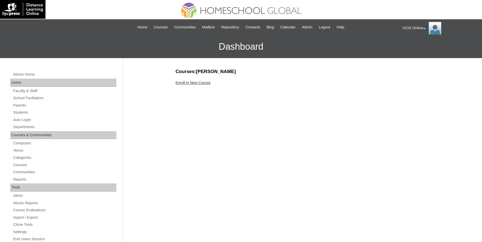
click at [196, 84] on link "Enroll in New Course" at bounding box center [192, 83] width 35 height 4
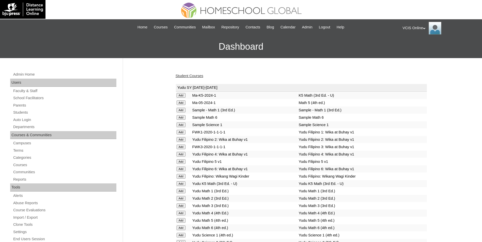
scroll to position [1448, 0]
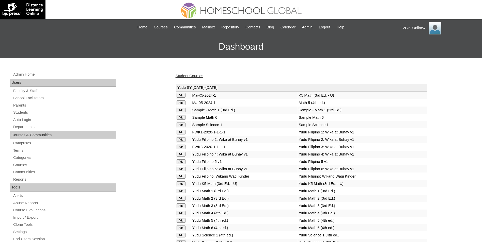
scroll to position [1198, 0]
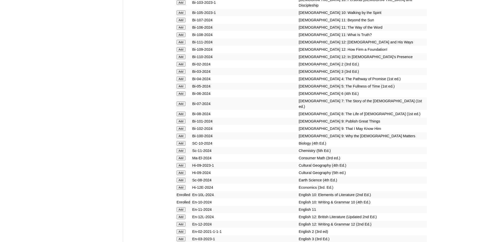
scroll to position [1743, 0]
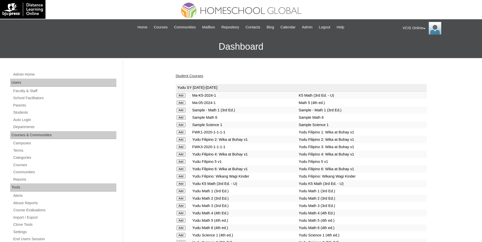
scroll to position [1308, 0]
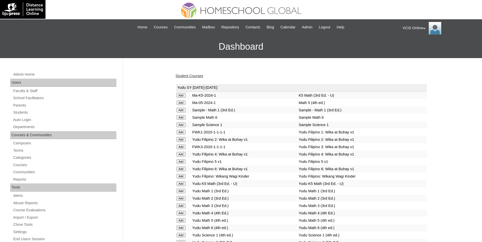
scroll to position [925, 0]
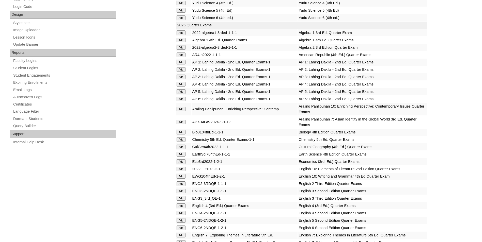
scroll to position [999, 0]
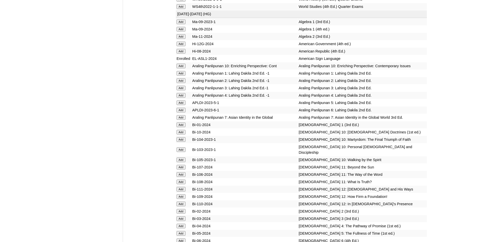
drag, startPoint x: 0, startPoint y: 0, endPoint x: 180, endPoint y: 120, distance: 216.4
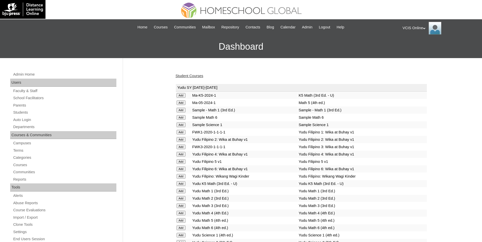
click at [194, 76] on link "Student Courses" at bounding box center [189, 76] width 28 height 4
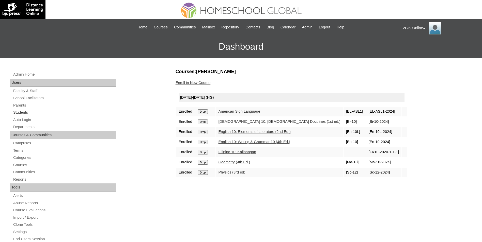
click at [26, 113] on link "Students" at bounding box center [65, 112] width 104 height 6
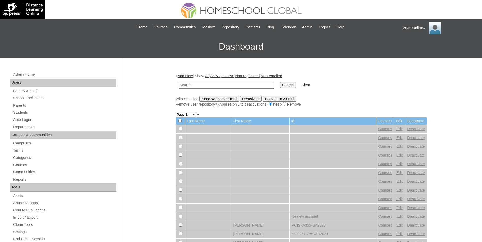
paste input "VCIS020-10A-SA2025"
drag, startPoint x: 226, startPoint y: 87, endPoint x: 268, endPoint y: 85, distance: 42.5
click at [226, 87] on input "VCIS020-10A-SA2025" at bounding box center [227, 85] width 96 height 7
type input "VCIS020-10A-SA2025"
click at [280, 84] on input "Search" at bounding box center [288, 85] width 16 height 6
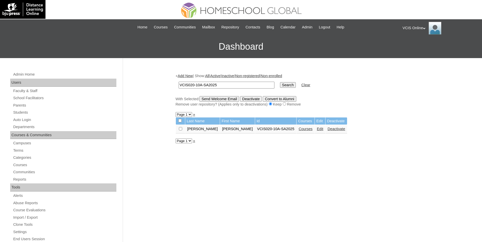
click at [298, 129] on link "Courses" at bounding box center [305, 129] width 14 height 4
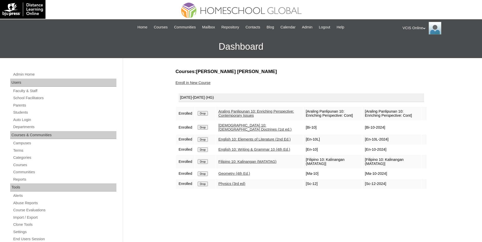
drag, startPoint x: 20, startPoint y: 114, endPoint x: 2, endPoint y: 115, distance: 17.6
click at [19, 114] on link "Students" at bounding box center [65, 112] width 104 height 6
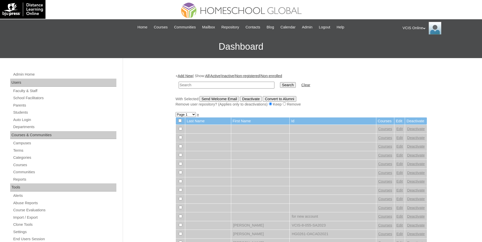
drag, startPoint x: 221, startPoint y: 85, endPoint x: 227, endPoint y: 86, distance: 5.9
click at [221, 85] on input "text" at bounding box center [227, 85] width 96 height 7
paste input "VCIS023-10A-SA2025"
type input "VCIS023-10A-SA2025"
click at [280, 86] on input "Search" at bounding box center [288, 85] width 16 height 6
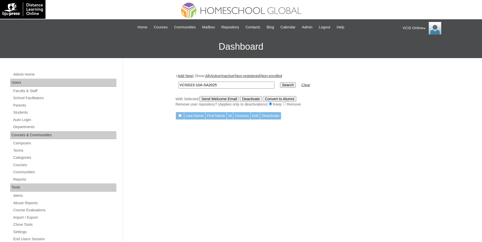
click at [186, 74] on link "Add New" at bounding box center [185, 76] width 15 height 4
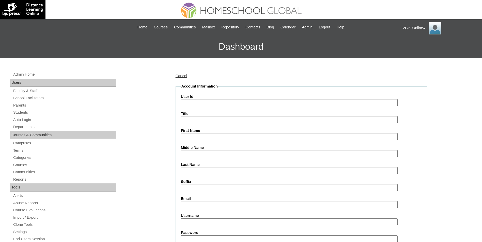
click at [207, 107] on fieldset "Account Information User Id Title First Name Middle Name Last Name Suffix Email…" at bounding box center [300, 202] width 251 height 237
click at [206, 103] on input "User Id" at bounding box center [289, 102] width 217 height 7
paste input "VCIS023-10A-SA2025"
type input "VCIS023-10A-SA2025"
drag, startPoint x: 197, startPoint y: 135, endPoint x: 137, endPoint y: 133, distance: 60.5
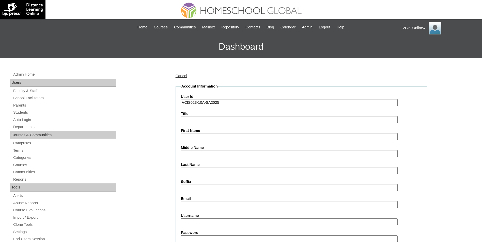
click at [197, 135] on input "First Name" at bounding box center [289, 136] width 217 height 7
paste input "Lucas Joaquin Dela Luna"
click at [202, 136] on input "First Name" at bounding box center [289, 136] width 217 height 7
drag, startPoint x: 233, startPoint y: 137, endPoint x: 206, endPoint y: 138, distance: 27.2
click at [206, 138] on input "[PERSON_NAME]" at bounding box center [289, 136] width 217 height 7
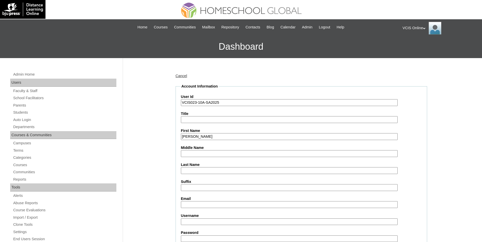
type input "Lucas Joaquin"
click at [199, 171] on input "Last Name" at bounding box center [289, 170] width 217 height 7
paste input "[PERSON_NAME]"
type input "Dela Luna"
click at [211, 138] on input "Lucas Joaquin" at bounding box center [289, 136] width 217 height 7
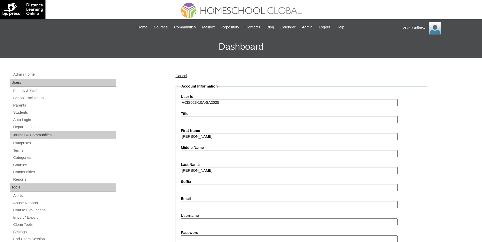
click at [208, 154] on input "Middle Name" at bounding box center [289, 153] width 217 height 7
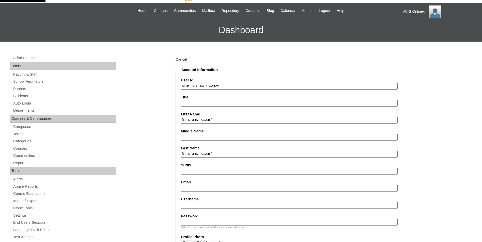
scroll to position [25, 0]
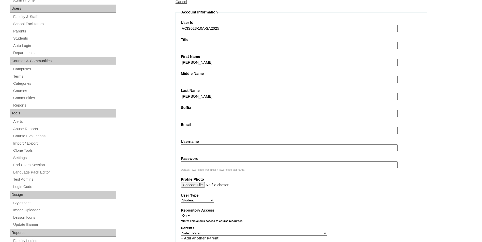
scroll to position [76, 0]
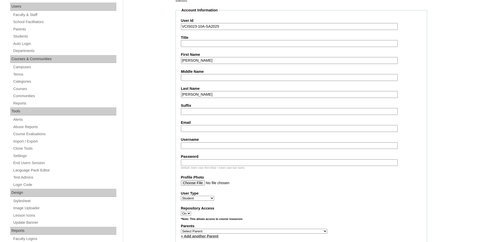
click at [196, 131] on input "Email" at bounding box center [289, 128] width 217 height 7
paste input "lucas.deluna2025"
click at [195, 149] on input "Username" at bounding box center [289, 145] width 217 height 7
type input "lucas.deluna2025"
click at [214, 167] on div "Default: lower case first initial + lower case last name." at bounding box center [301, 168] width 241 height 4
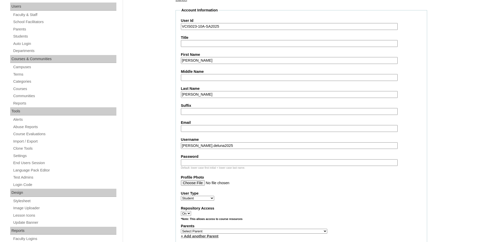
click at [211, 164] on input "Password" at bounding box center [289, 162] width 217 height 7
paste input "LuKhYg"
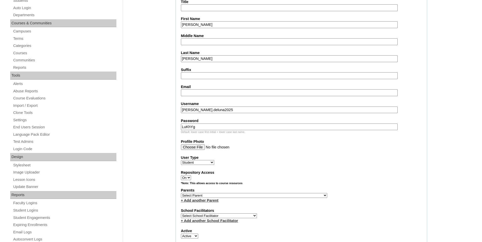
scroll to position [178, 0]
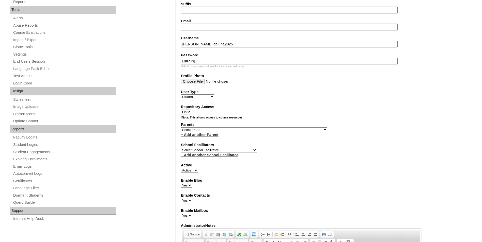
type input "LuKhYg"
click at [205, 131] on select "Select Parent , , , , , , , , , , , , , , , , , , , , , , , , , , , , , , , , ,…" at bounding box center [254, 129] width 146 height 5
select select "22460"
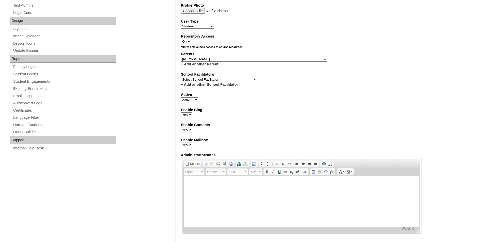
scroll to position [200, 0]
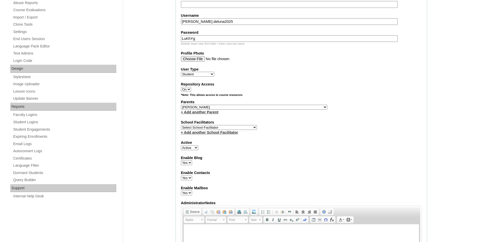
click at [213, 127] on select "Select School Facilitator Norman Añain Ruffa Abadijas Mary Abella Gloryfe Abion…" at bounding box center [219, 127] width 76 height 5
select select "36432"
click at [181, 125] on select "Select School Facilitator Norman Añain Ruffa Abadijas Mary Abella Gloryfe Abion…" at bounding box center [219, 127] width 76 height 5
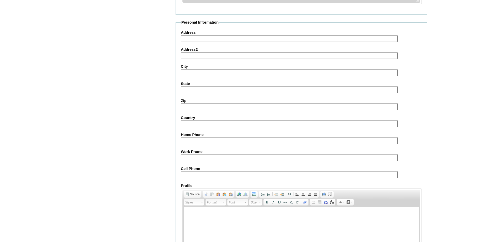
scroll to position [531, 0]
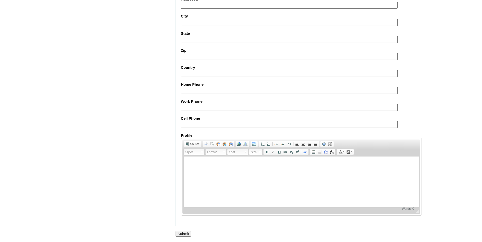
click at [186, 232] on input "Submit" at bounding box center [183, 234] width 16 height 6
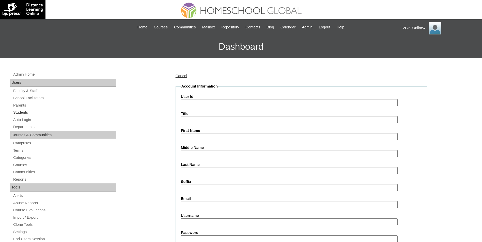
drag, startPoint x: 23, startPoint y: 106, endPoint x: 93, endPoint y: 109, distance: 70.2
click at [23, 106] on link "Parents" at bounding box center [65, 105] width 104 height 6
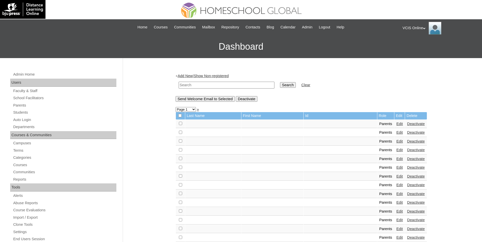
click at [206, 85] on input "text" at bounding box center [227, 85] width 96 height 7
paste input "VCIS023-10A-PA2025"
type input "VCIS023-10A-PA2025"
click at [280, 85] on input "Search" at bounding box center [288, 85] width 16 height 6
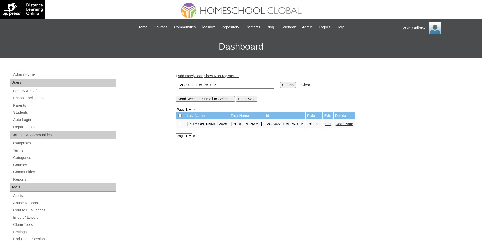
click at [325, 125] on link "Edit" at bounding box center [328, 124] width 6 height 4
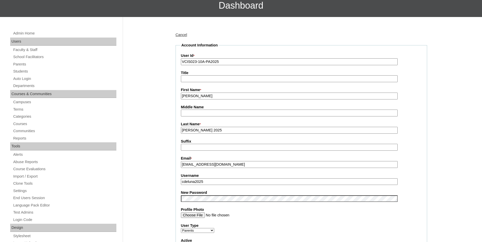
scroll to position [51, 0]
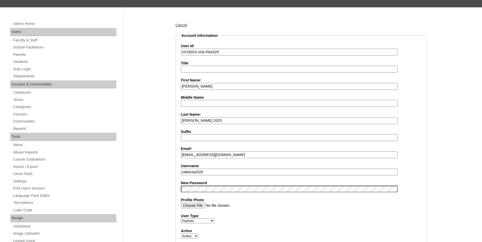
click at [202, 124] on input "Dela Luna 2025" at bounding box center [289, 120] width 217 height 7
click at [200, 122] on input "Dela Luna 2025" at bounding box center [289, 120] width 217 height 7
click at [212, 123] on input "Dela Luna (2025" at bounding box center [289, 120] width 217 height 7
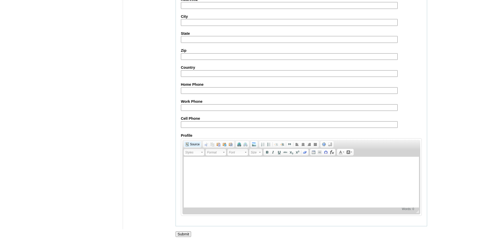
scroll to position [425, 0]
type input "Dela Luna (2025)"
click at [189, 234] on input "Submit" at bounding box center [183, 235] width 16 height 6
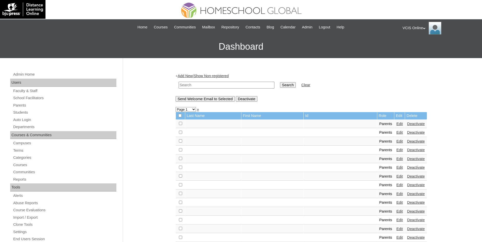
click at [204, 85] on input "text" at bounding box center [227, 85] width 96 height 7
paste input "VCIS023-10A-PA2025"
type input "VCIS023-10A-PA2025"
click at [280, 85] on input "Search" at bounding box center [288, 85] width 16 height 6
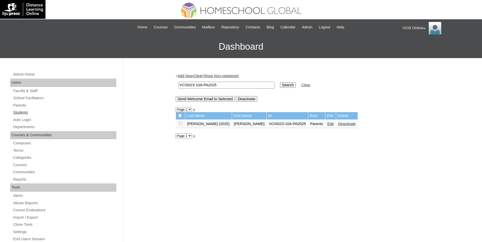
click at [23, 114] on link "Students" at bounding box center [65, 112] width 104 height 6
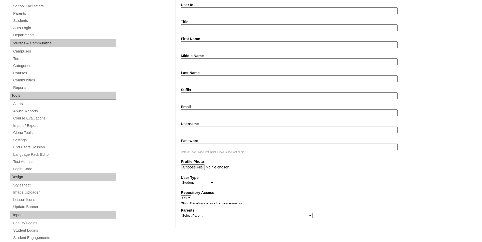
select select "36432"
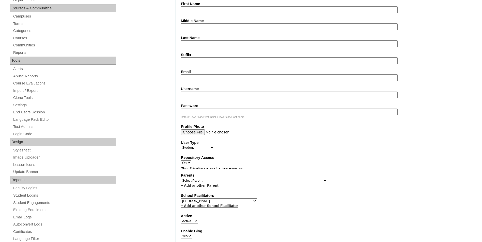
click at [192, 74] on label "Email" at bounding box center [301, 71] width 241 height 5
click at [192, 74] on input "Email" at bounding box center [289, 77] width 217 height 7
paste input "ljdelaluna.student@vcis.edu.ph"
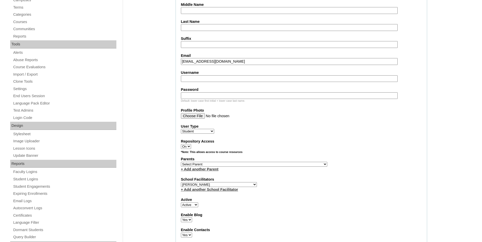
scroll to position [152, 0]
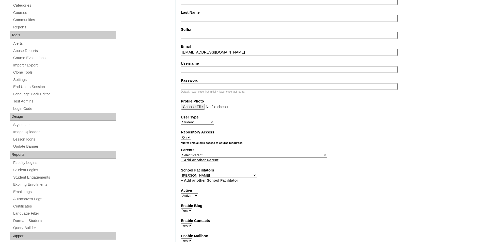
type input "ljdelaluna.student@vcis.edu.ph"
click at [220, 155] on select "Select Parent , , , , , , , , , , , , , , , , , , , , , , , , , , , , , , , , ,…" at bounding box center [254, 155] width 146 height 5
select select "40522"
click at [181, 153] on select "Select Parent , , , , , , , , , , , , , , , , , , , , , , , , , , , , , , , , ,…" at bounding box center [254, 155] width 146 height 5
click at [331, 147] on div "*Note: This allows access to course resources" at bounding box center [301, 144] width 241 height 6
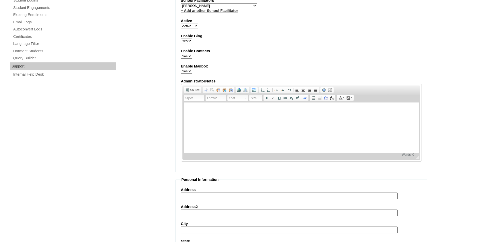
scroll to position [531, 0]
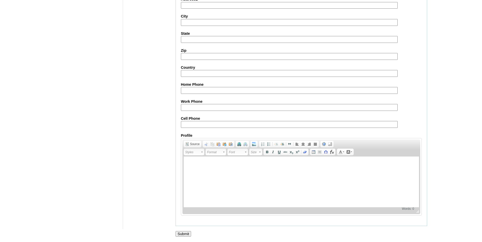
click at [187, 233] on input "Submit" at bounding box center [183, 234] width 16 height 6
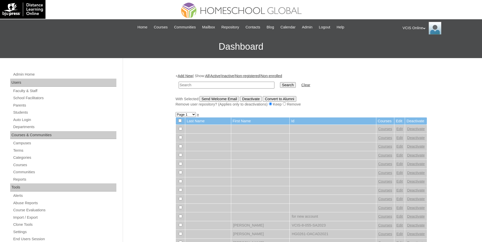
drag, startPoint x: 212, startPoint y: 87, endPoint x: 179, endPoint y: 92, distance: 33.3
click at [212, 87] on input "text" at bounding box center [227, 85] width 96 height 7
click at [26, 107] on link "Parents" at bounding box center [65, 105] width 104 height 6
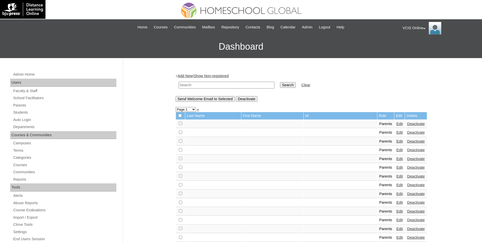
click at [195, 85] on input "text" at bounding box center [227, 85] width 96 height 7
type input "VCIS023-10A-PA2025"
click at [277, 82] on td "Search" at bounding box center [287, 85] width 21 height 12
click at [280, 87] on input "Search" at bounding box center [288, 85] width 16 height 6
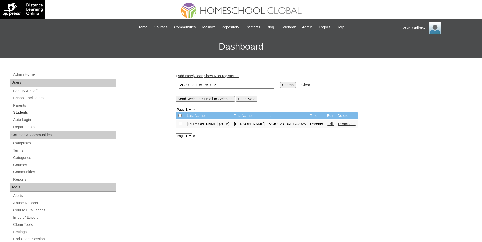
click at [25, 115] on link "Students" at bounding box center [65, 112] width 104 height 6
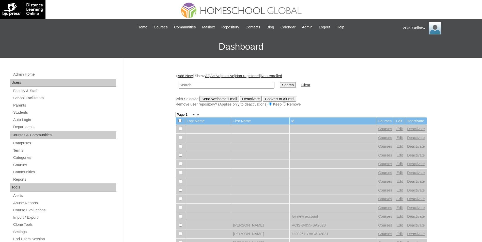
click at [224, 84] on input "text" at bounding box center [227, 85] width 96 height 7
paste input "[EMAIL_ADDRESS][DOMAIN_NAME]"
click at [205, 84] on input "text" at bounding box center [227, 85] width 96 height 7
type input "[EMAIL_ADDRESS][DOMAIN_NAME]"
click at [280, 84] on input "Search" at bounding box center [288, 85] width 16 height 6
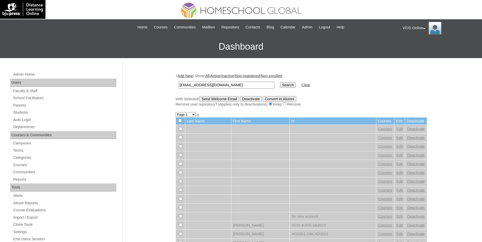
click at [280, 86] on input "Search" at bounding box center [288, 85] width 16 height 6
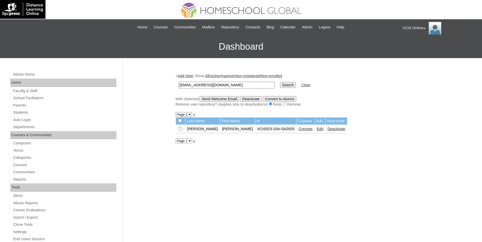
click at [317, 130] on link "Edit" at bounding box center [320, 129] width 6 height 4
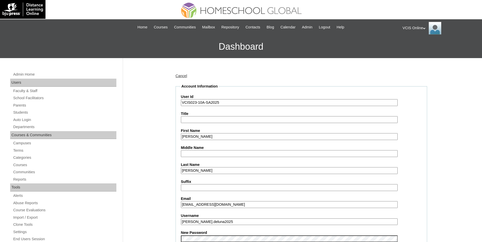
scroll to position [37, 0]
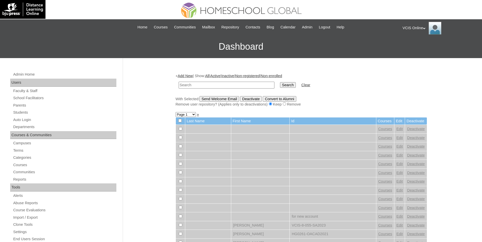
click at [199, 81] on td at bounding box center [226, 85] width 101 height 12
click at [199, 84] on input "text" at bounding box center [227, 85] width 96 height 7
paste input "[EMAIL_ADDRESS][DOMAIN_NAME]"
type input "[EMAIL_ADDRESS][DOMAIN_NAME]"
click at [280, 85] on input "Search" at bounding box center [288, 85] width 16 height 6
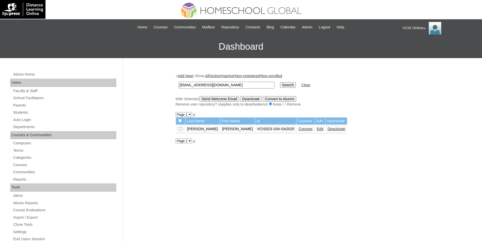
click at [298, 130] on link "Courses" at bounding box center [305, 129] width 14 height 4
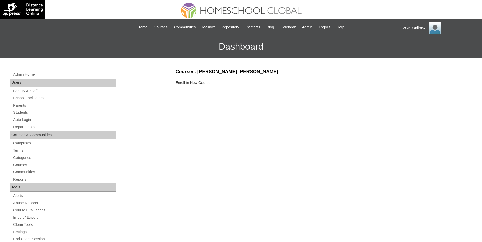
click at [202, 85] on div "Enroll in New Course" at bounding box center [300, 82] width 251 height 5
click at [201, 82] on link "Enroll in New Course" at bounding box center [192, 83] width 35 height 4
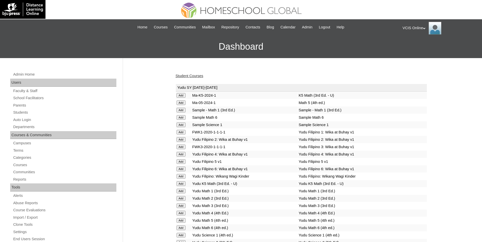
scroll to position [1448, 0]
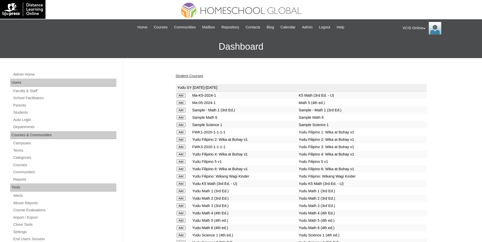
scroll to position [1198, 0]
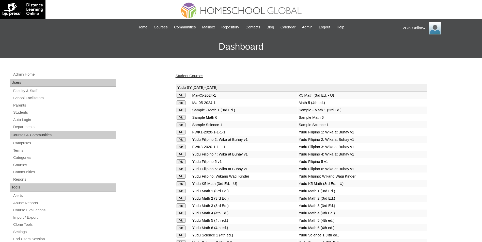
scroll to position [1743, 0]
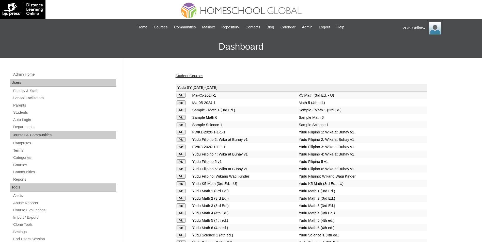
scroll to position [1308, 0]
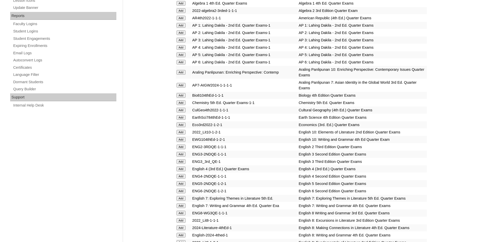
scroll to position [925, 0]
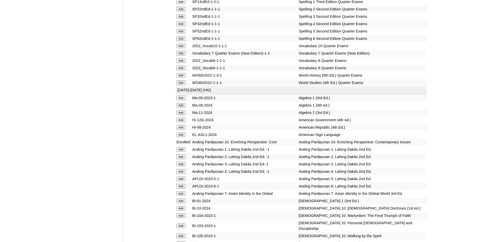
scroll to position [883, 0]
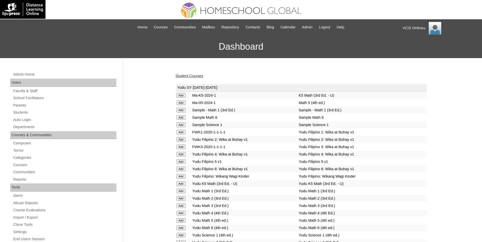
click at [187, 76] on link "Student Courses" at bounding box center [189, 76] width 28 height 4
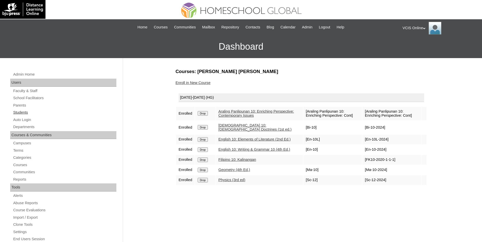
click at [22, 113] on link "Students" at bounding box center [65, 112] width 104 height 6
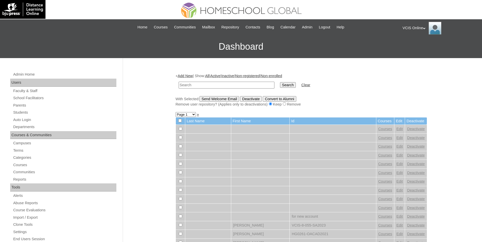
paste input "VCIS020-10A-SA2025"
drag, startPoint x: 244, startPoint y: 85, endPoint x: 270, endPoint y: 87, distance: 26.5
click at [244, 85] on input "text" at bounding box center [227, 85] width 96 height 7
type input "VCIS020-10A-SA2025"
click at [280, 88] on input "Search" at bounding box center [288, 85] width 16 height 6
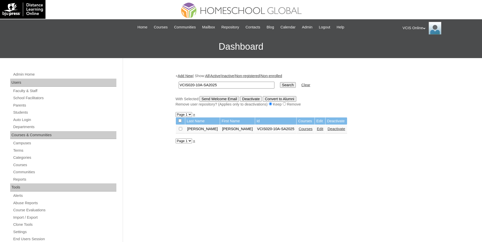
click at [298, 131] on link "Courses" at bounding box center [305, 129] width 14 height 4
